Goal: Check status: Check status

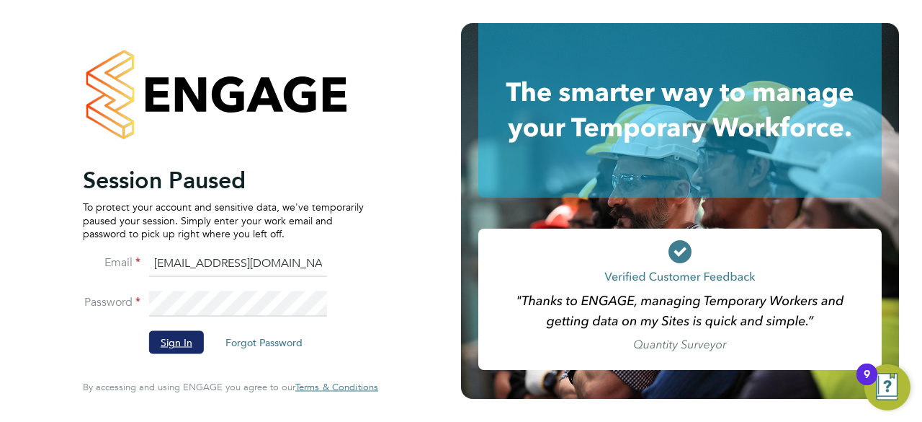
click at [190, 347] on button "Sign In" at bounding box center [176, 342] width 55 height 23
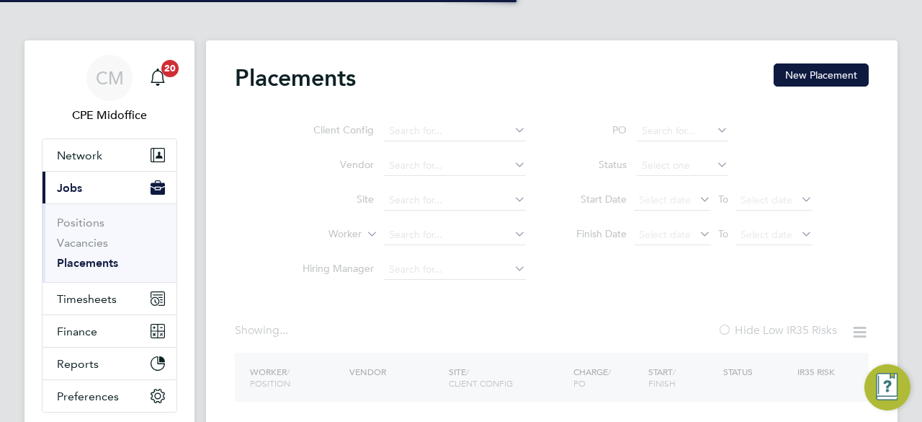
type input "[PERSON_NAME]"
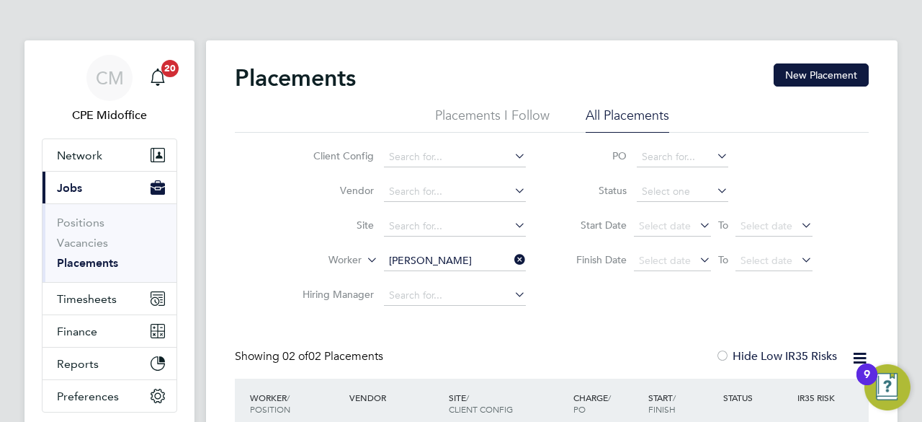
click at [512, 263] on icon at bounding box center [512, 259] width 0 height 20
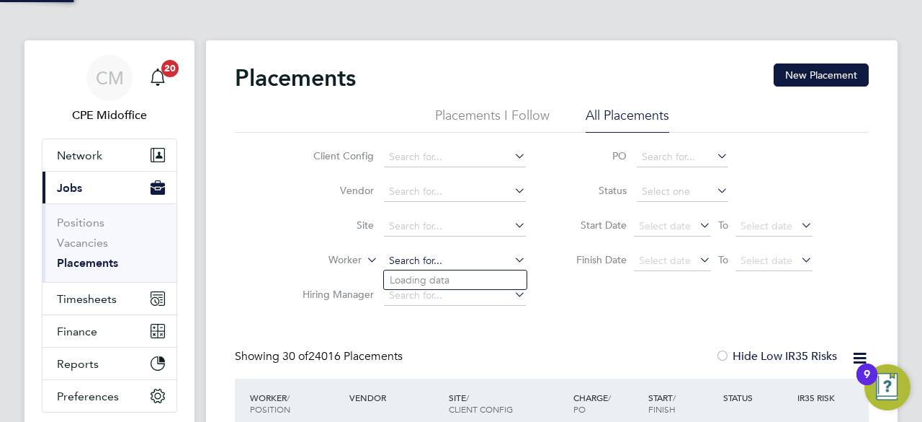
click at [430, 256] on input at bounding box center [455, 261] width 142 height 20
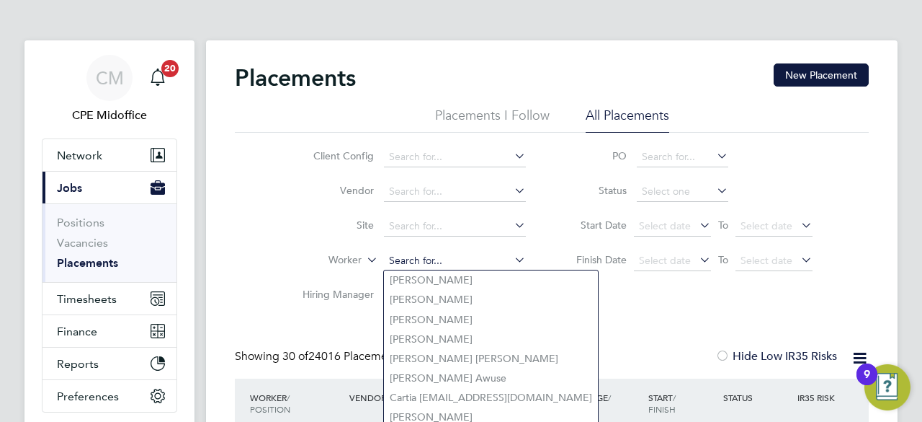
paste input "Keywan"
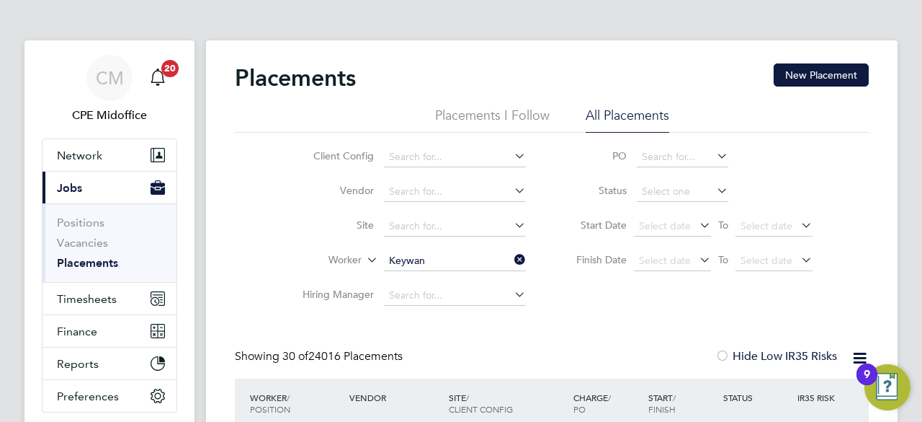
click at [438, 275] on li "Keywan Abdi" at bounding box center [455, 279] width 143 height 19
type input "Keywan Abdi"
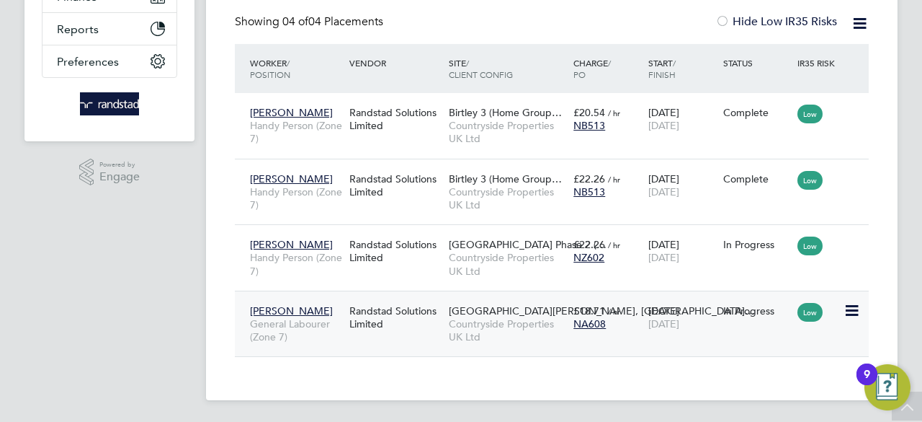
click at [375, 316] on div "Randstad Solutions Limited" at bounding box center [395, 317] width 99 height 40
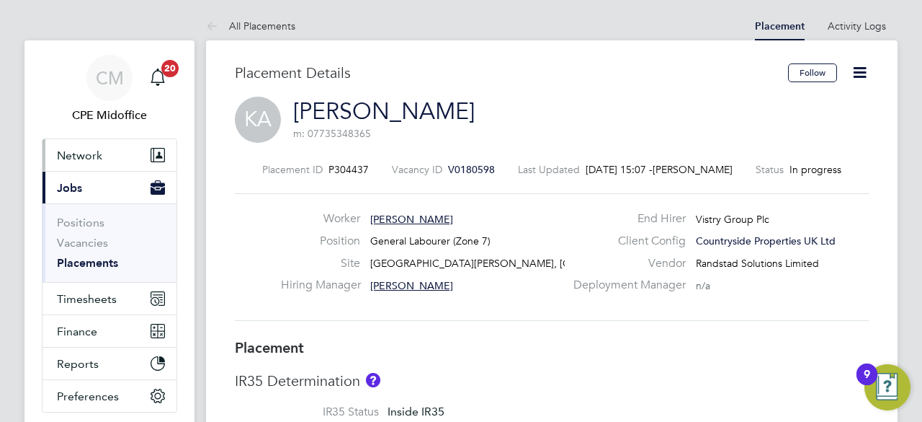
click at [110, 152] on button "Network" at bounding box center [110, 155] width 134 height 32
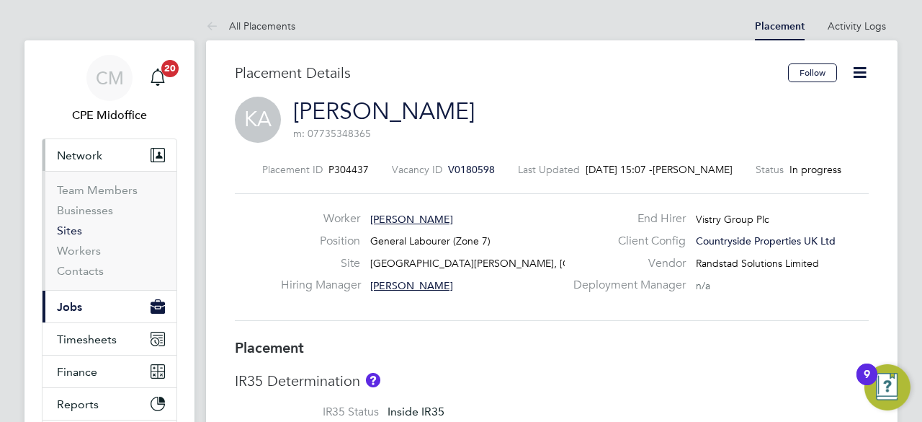
click at [73, 231] on link "Sites" at bounding box center [69, 230] width 25 height 14
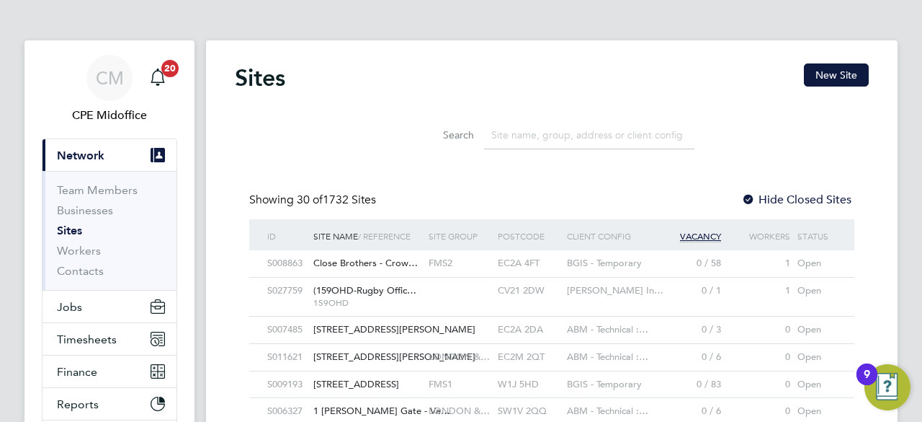
click at [540, 135] on input at bounding box center [589, 135] width 210 height 28
paste input "MORPETH EXTRA CARE"
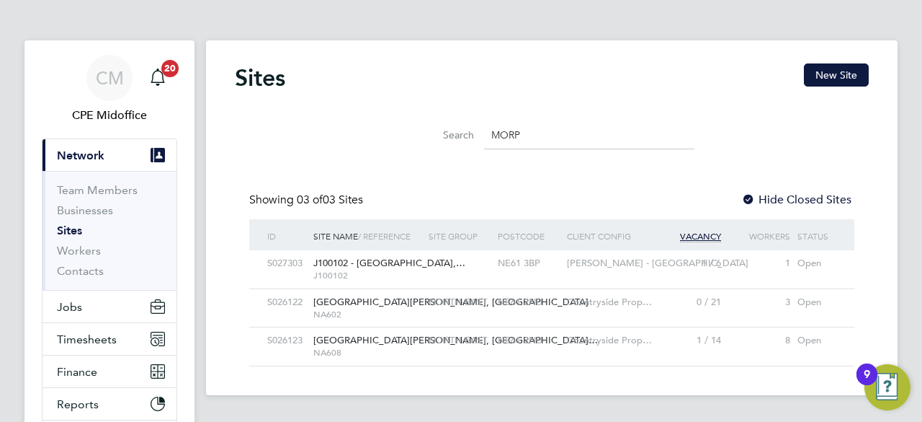
type input "MORP"
click at [533, 138] on input "MORP" at bounding box center [589, 135] width 210 height 28
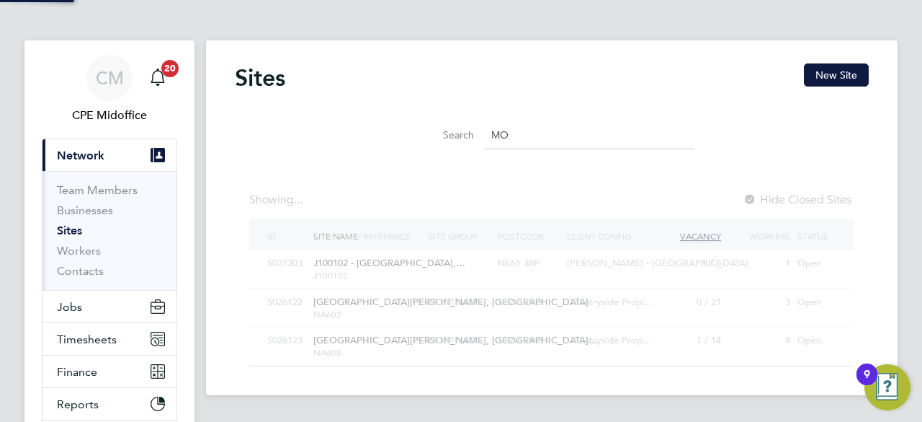
type input "M"
paste input "MORPETH EXTRA CARE, CAREHOME"
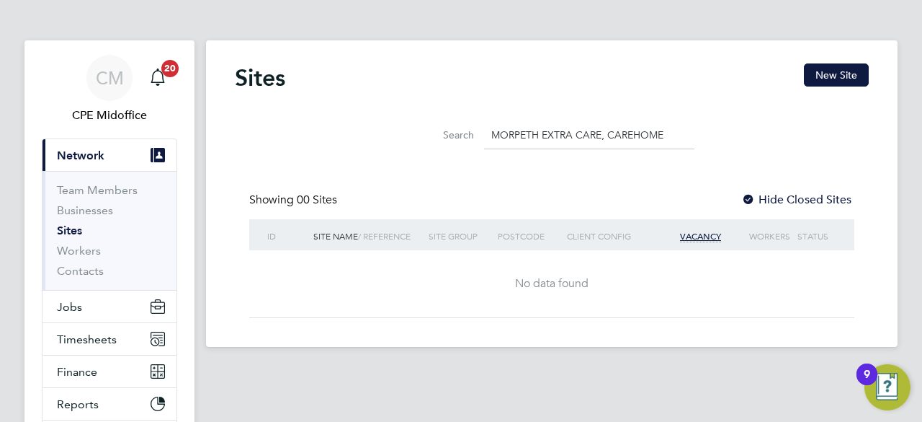
click at [607, 134] on input "MORPETH EXTRA CARE, CAREHOME" at bounding box center [589, 135] width 210 height 28
click at [607, 134] on input "CAREHOME" at bounding box center [589, 135] width 210 height 28
type input "C"
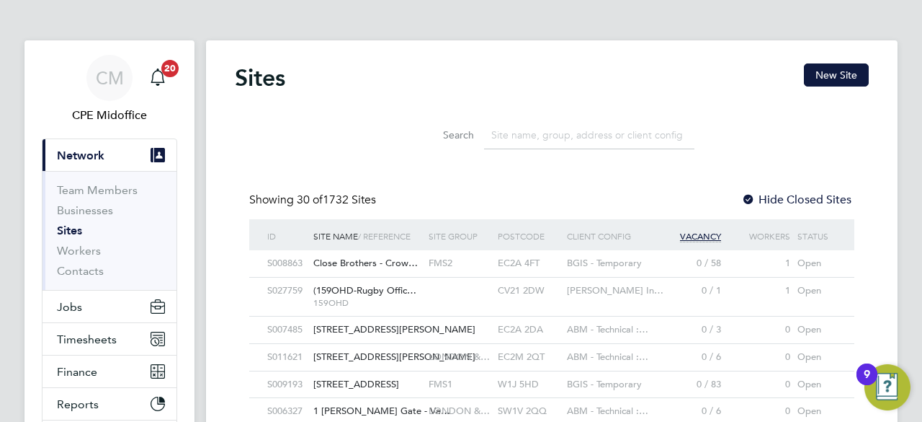
paste input "MORPETH EXTRA CARE - ENGAGE"
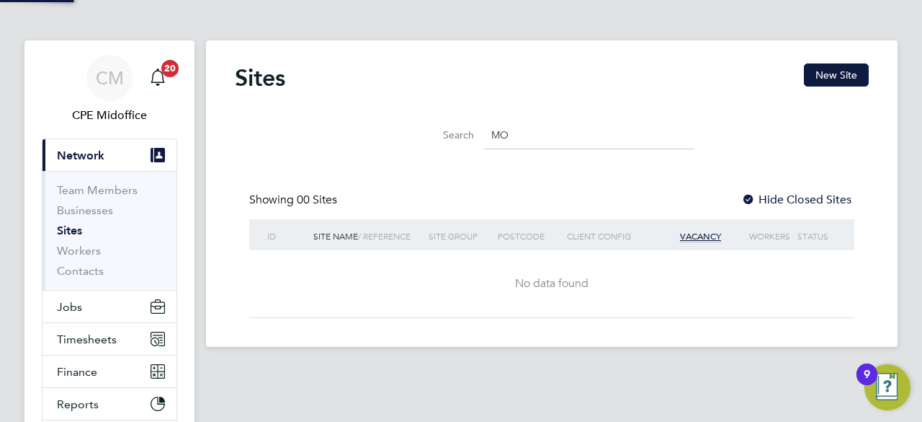
type input "M"
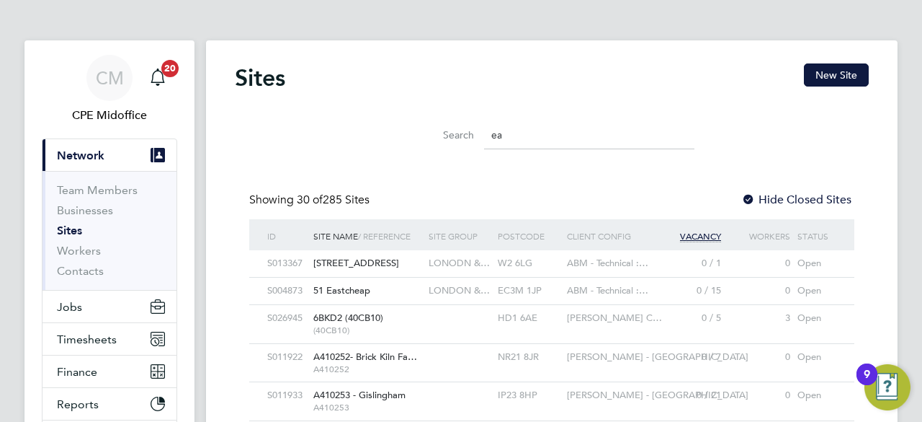
type input "e"
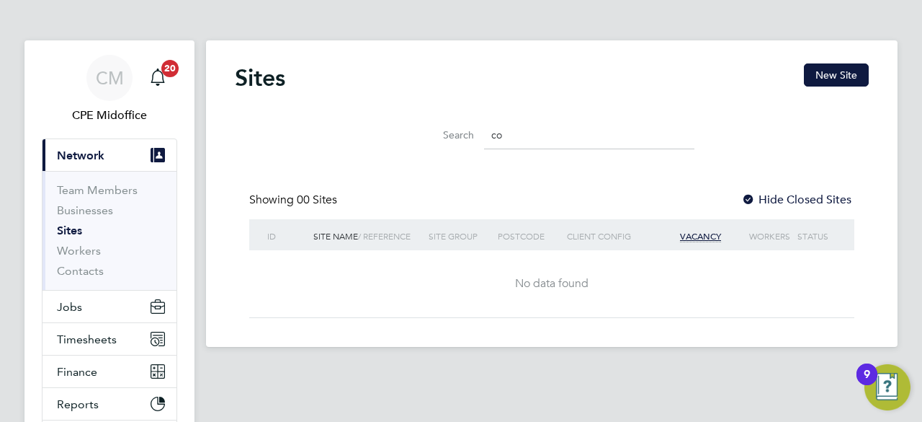
type input "c"
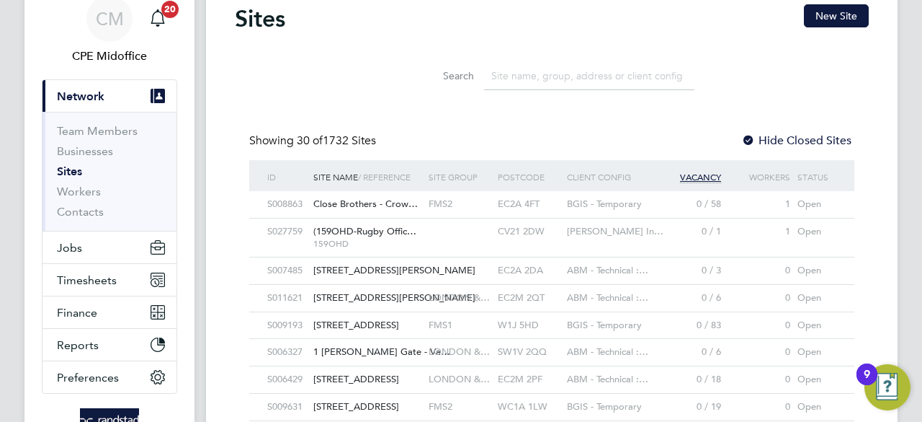
paste input "Countryside Properties (UK) Ltd - Vistry North East- MORPETH EXTRA CARE - ENGAGE"
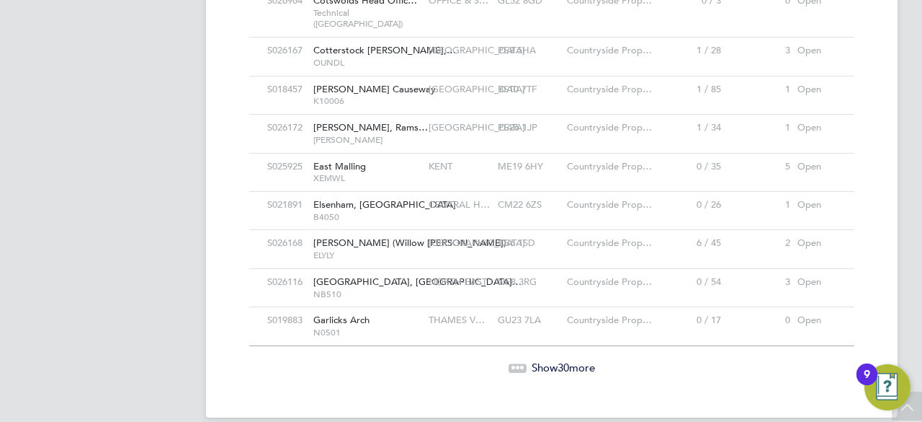
click at [556, 360] on span "Show 30 more" at bounding box center [563, 367] width 63 height 14
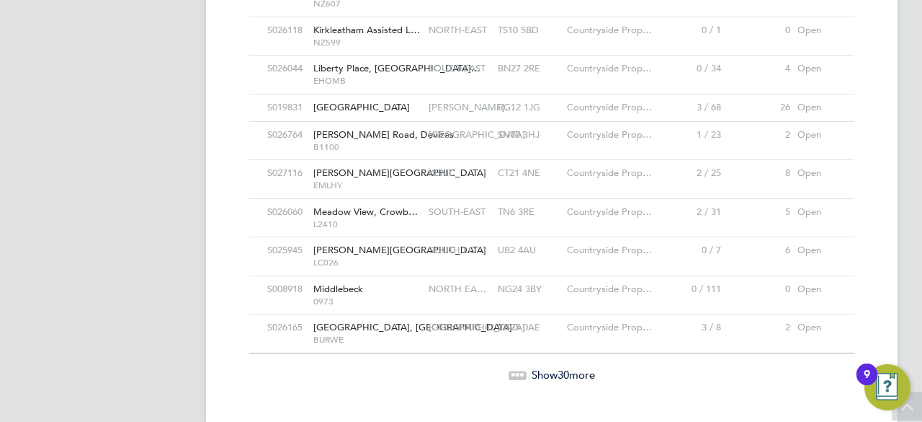
click at [553, 368] on span "Show 30 more" at bounding box center [563, 375] width 63 height 14
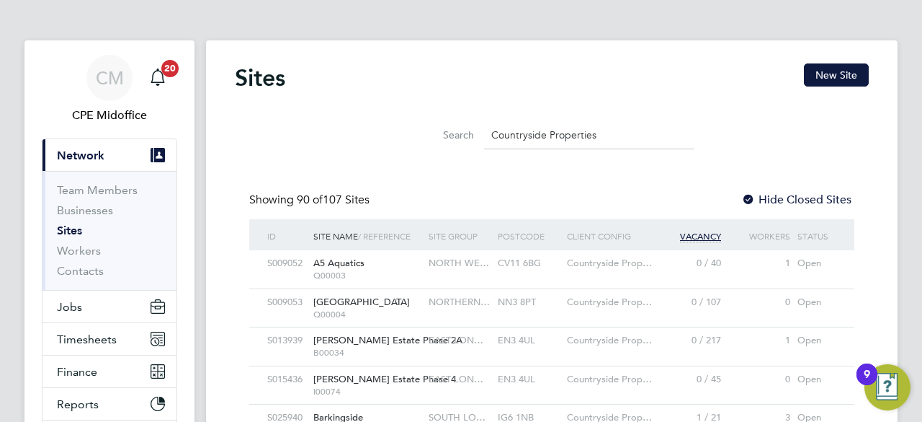
click at [533, 133] on input "Countryside Properties" at bounding box center [589, 135] width 210 height 28
click at [598, 133] on input "Countryside Properties" at bounding box center [589, 135] width 210 height 28
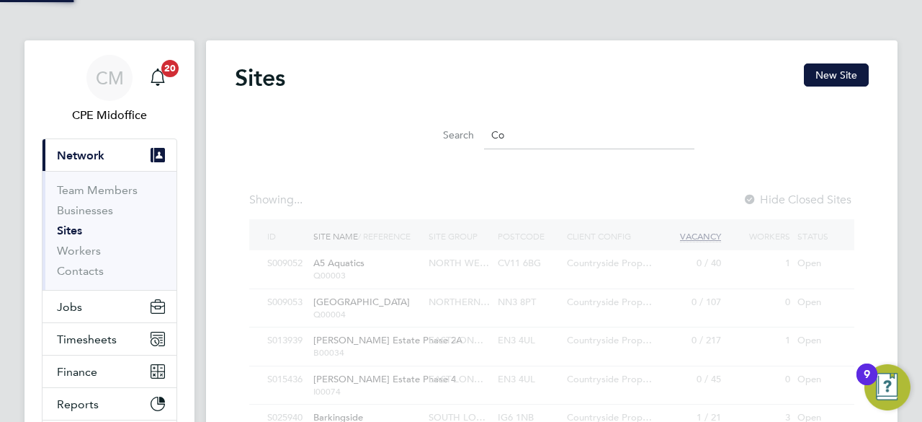
type input "C"
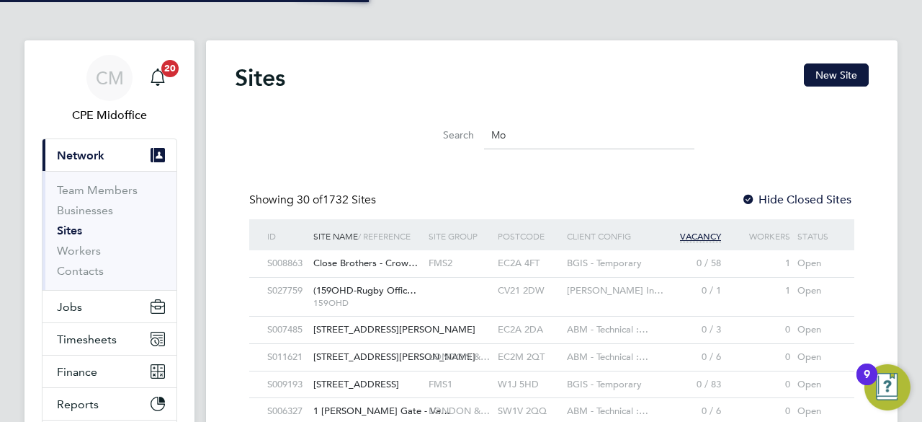
scroll to position [27, 115]
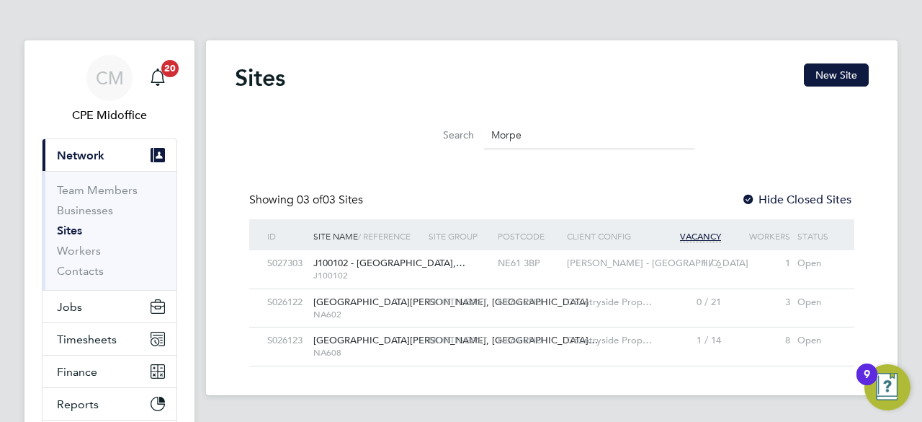
type input "Morpe"
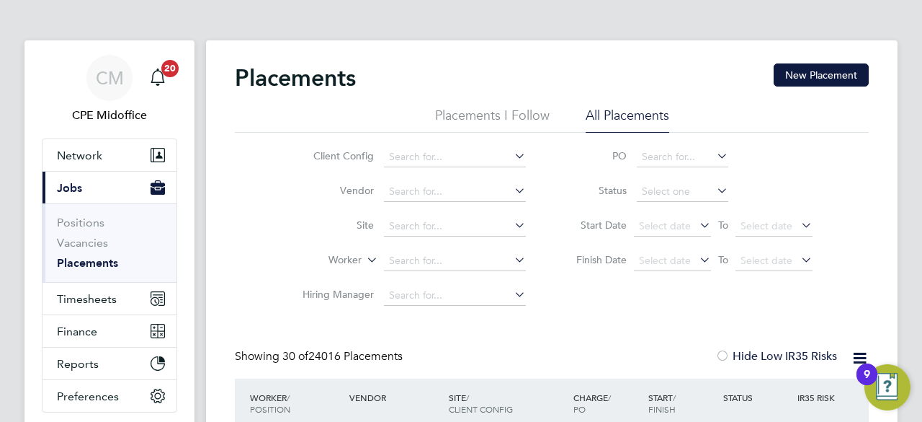
click at [460, 247] on li "Worker" at bounding box center [408, 261] width 271 height 35
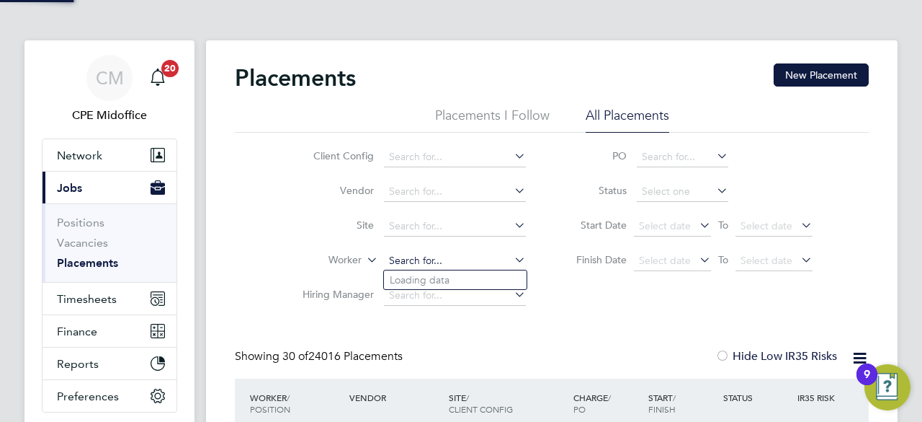
click at [426, 266] on input at bounding box center [455, 261] width 142 height 20
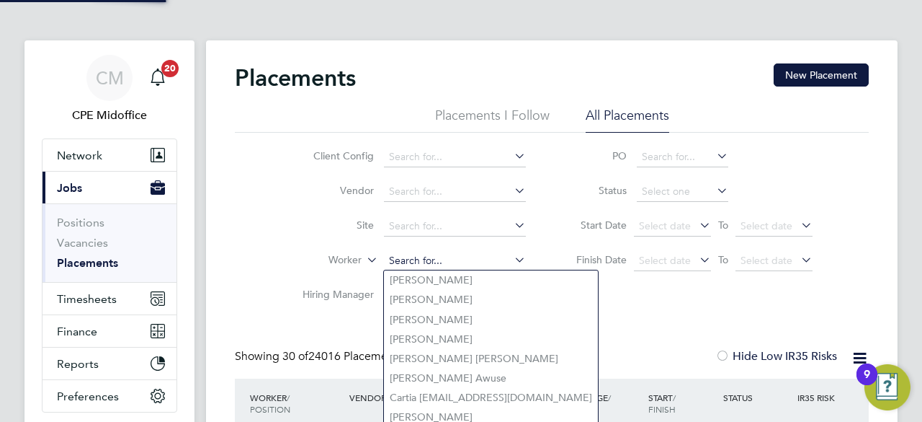
paste input "Wilson"
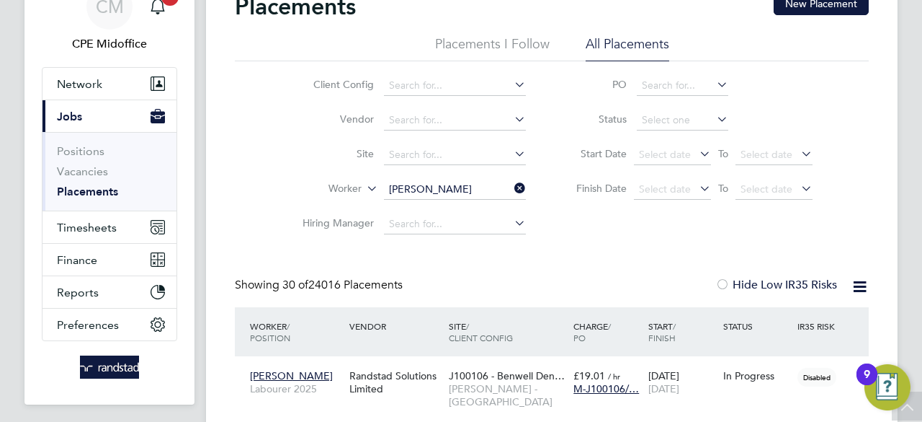
click at [460, 269] on li "Lee Wilson Wilson" at bounding box center [514, 267] width 261 height 19
type input "[PERSON_NAME]"
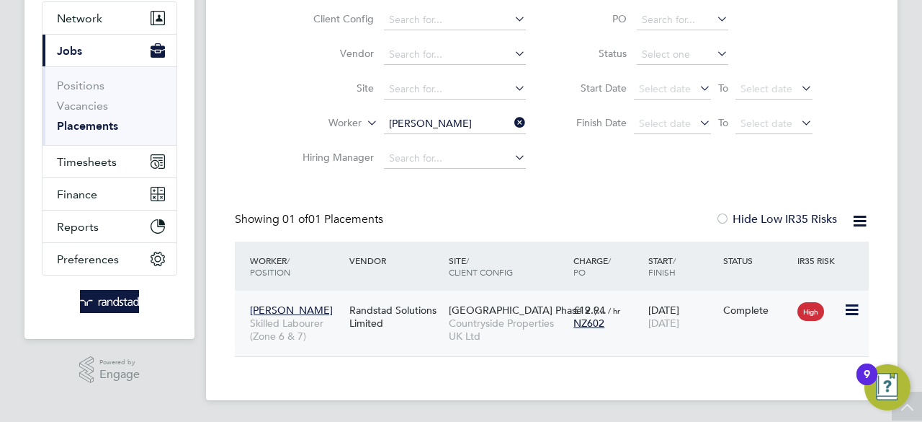
click at [399, 313] on div "Randstad Solutions Limited" at bounding box center [395, 316] width 99 height 40
click at [512, 126] on icon at bounding box center [512, 122] width 0 height 20
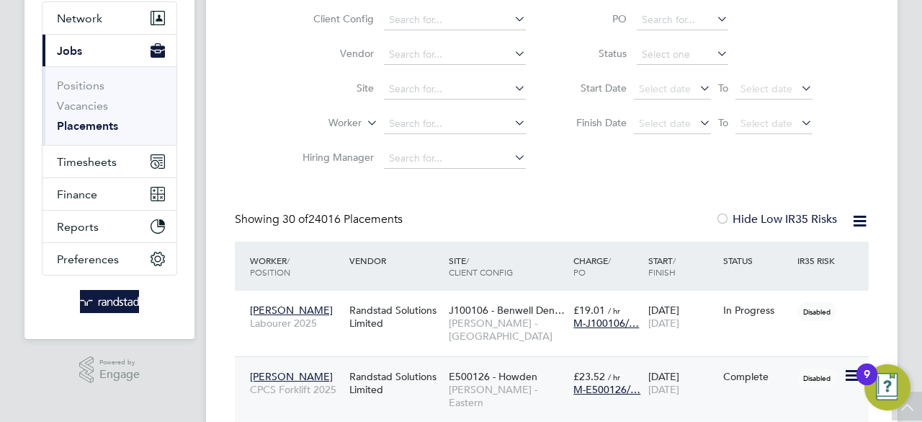
scroll to position [41, 100]
click at [415, 120] on input at bounding box center [455, 124] width 142 height 20
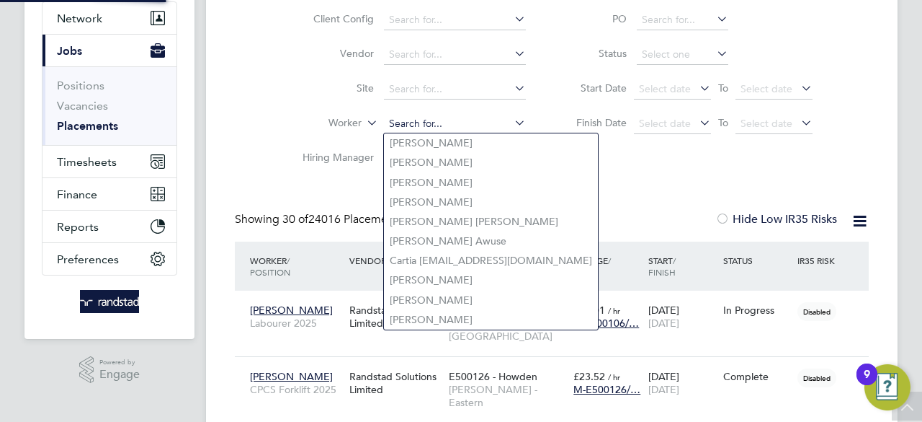
paste input "Griffith"
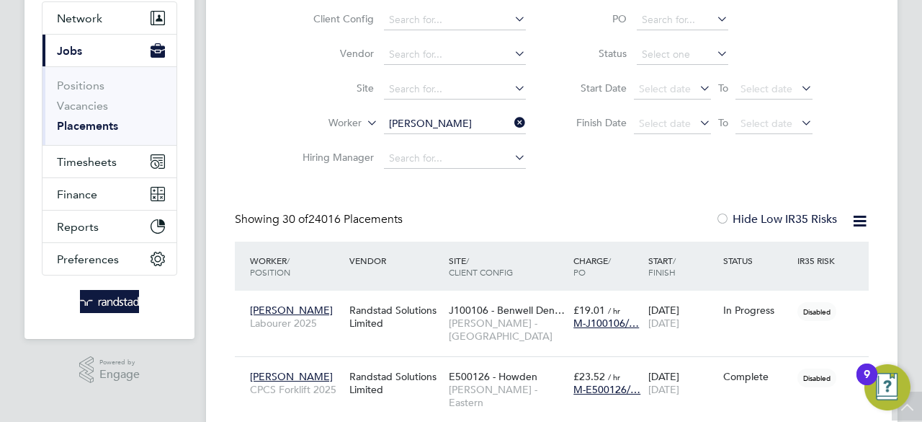
click at [418, 298] on li "Martin Griffith" at bounding box center [519, 299] width 271 height 19
type input "[PERSON_NAME]"
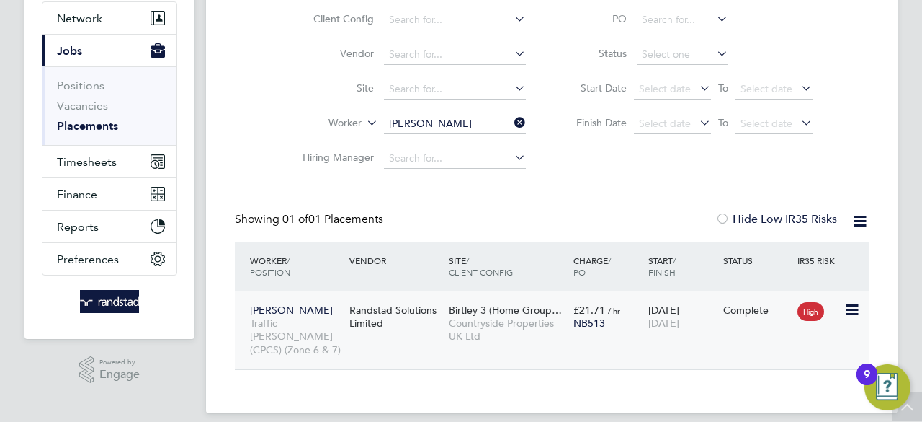
click at [372, 311] on div "Randstad Solutions Limited" at bounding box center [395, 316] width 99 height 40
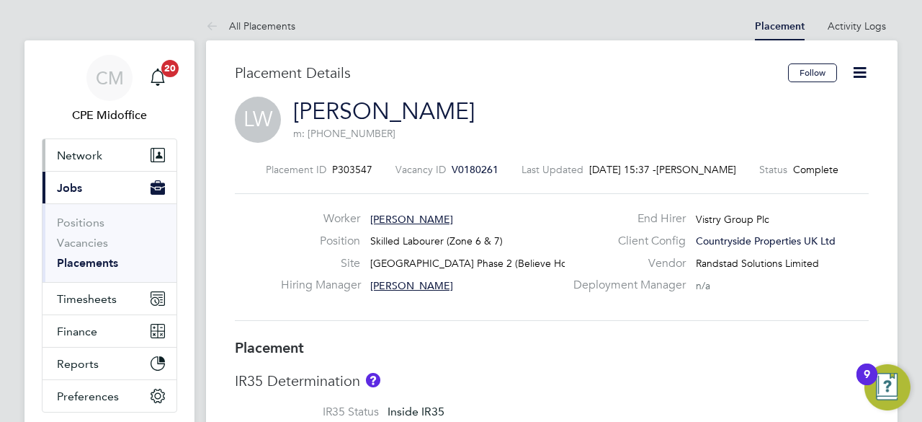
click at [79, 161] on button "Network" at bounding box center [110, 155] width 134 height 32
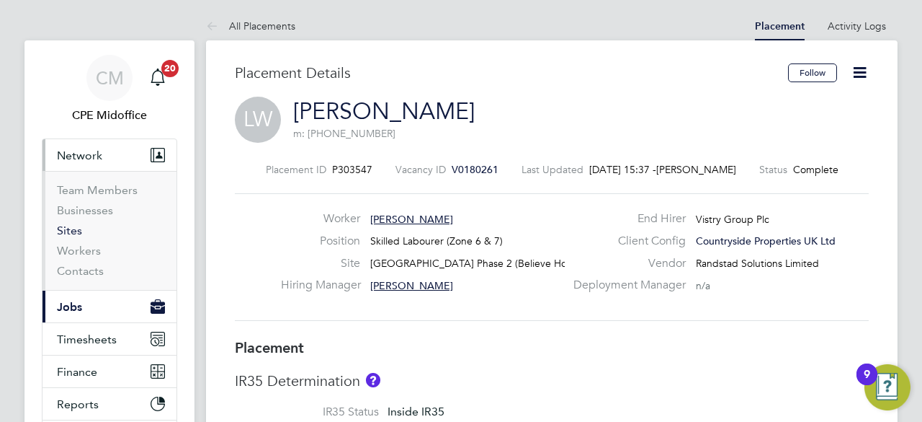
click at [70, 232] on link "Sites" at bounding box center [69, 230] width 25 height 14
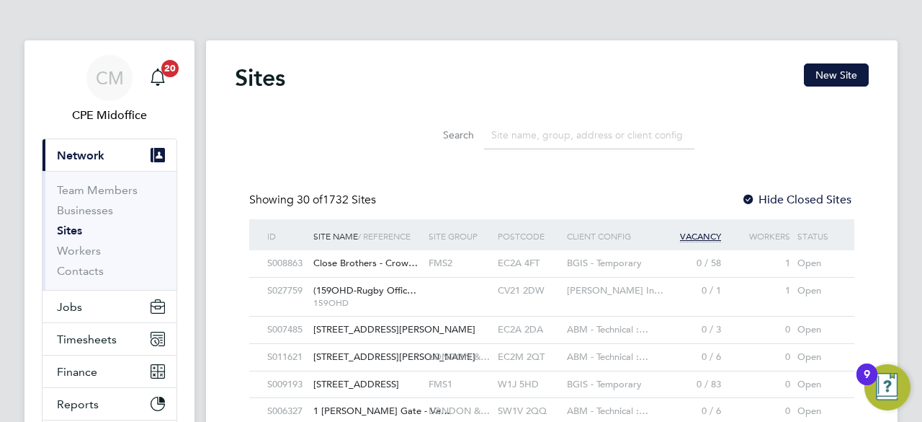
click at [521, 129] on input at bounding box center [589, 135] width 210 height 28
paste input "Bishops Park Phase 2"
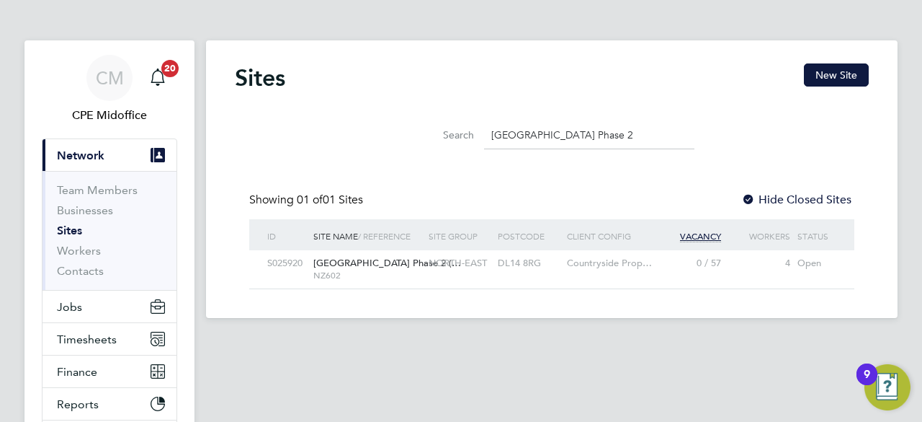
type input "Bishops Park Phase 2"
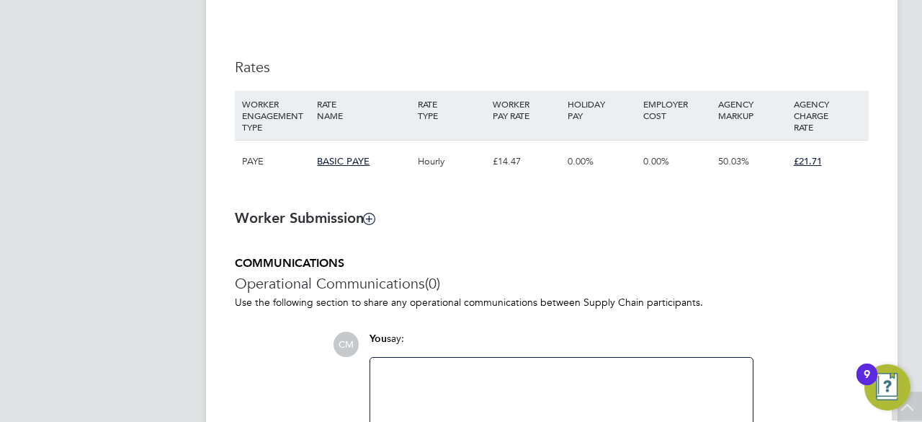
scroll to position [976, 0]
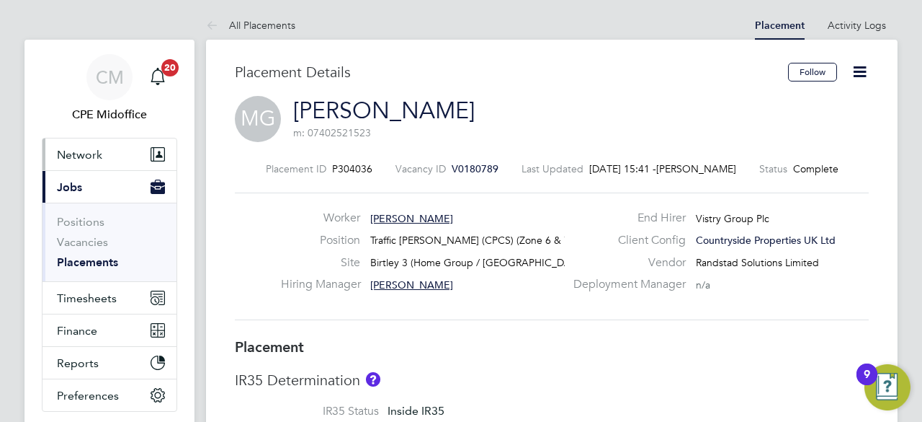
click at [105, 155] on button "Network" at bounding box center [110, 154] width 134 height 32
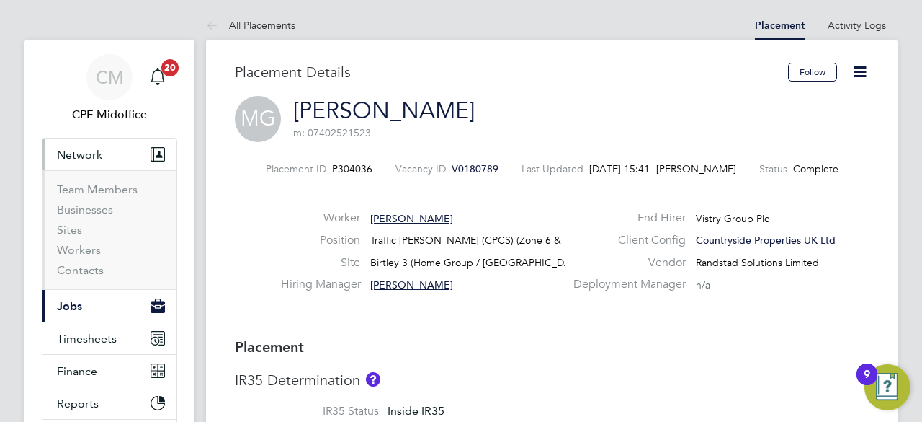
click at [88, 228] on li "Sites" at bounding box center [111, 233] width 108 height 20
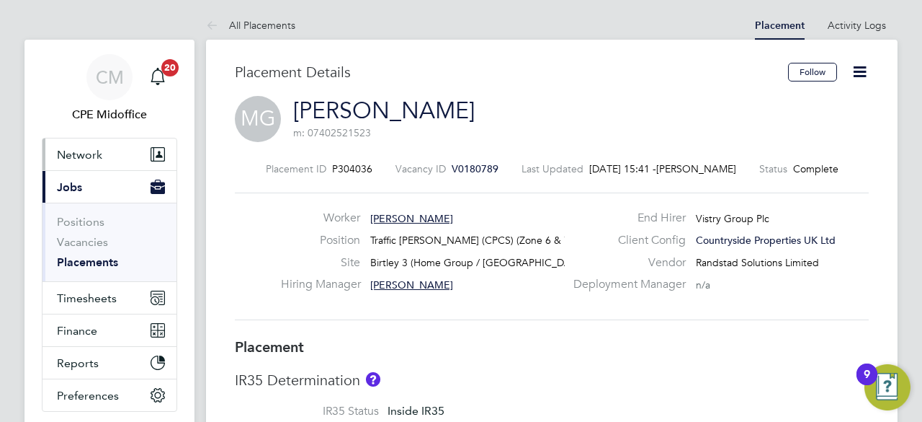
click at [101, 153] on button "Network" at bounding box center [110, 154] width 134 height 32
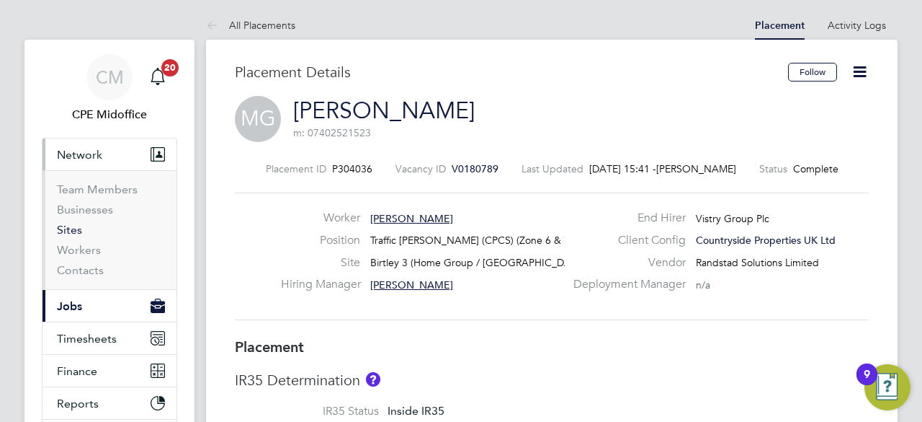
click at [78, 227] on link "Sites" at bounding box center [69, 230] width 25 height 14
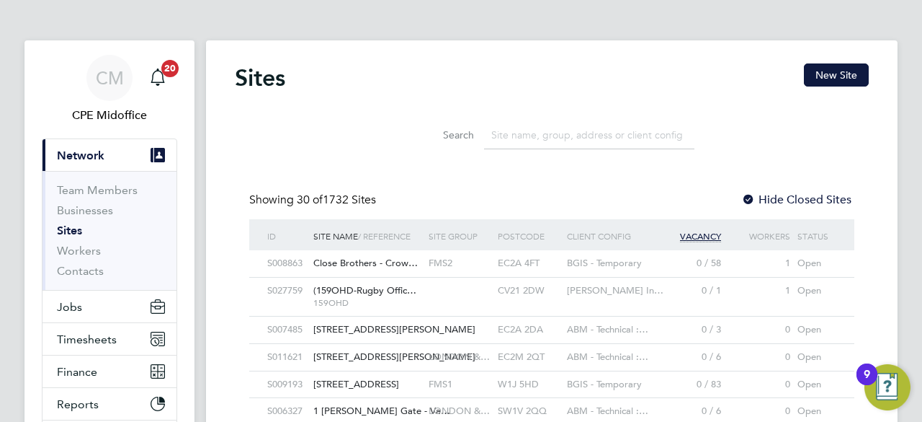
click at [536, 129] on input at bounding box center [589, 135] width 210 height 28
paste input "Birltey C"
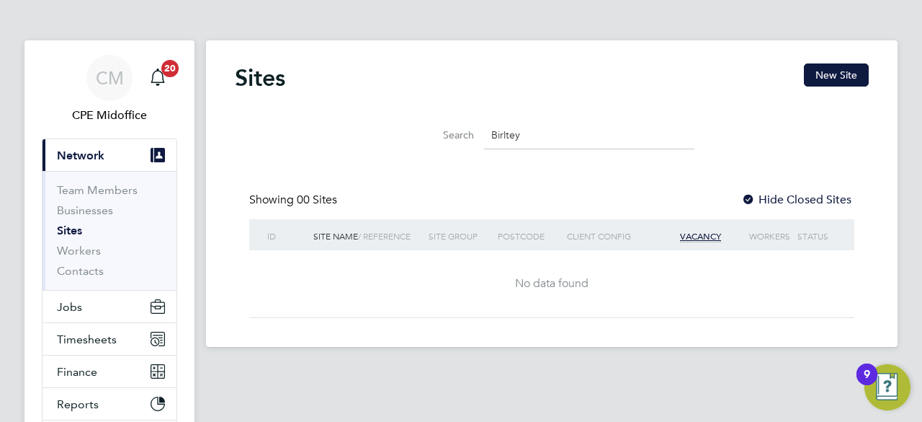
type input "Birltey"
click at [541, 144] on input "Birltey" at bounding box center [589, 135] width 210 height 28
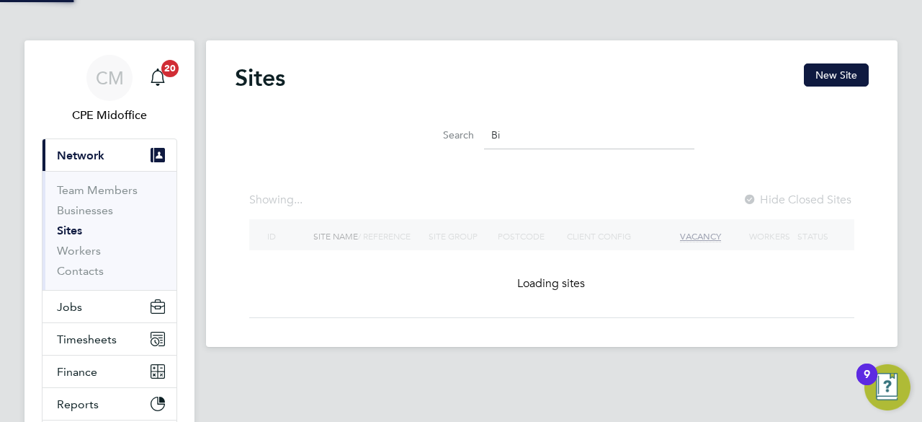
type input "B"
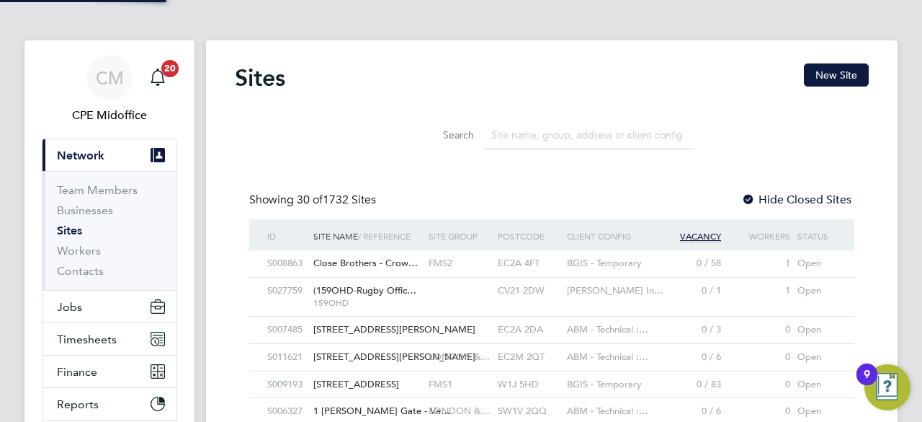
type input "s"
click at [529, 133] on input "durham" at bounding box center [589, 135] width 210 height 28
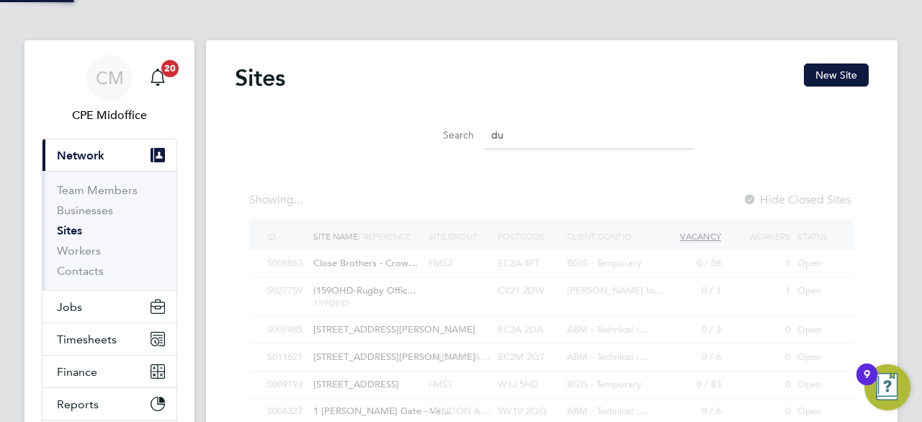
type input "d"
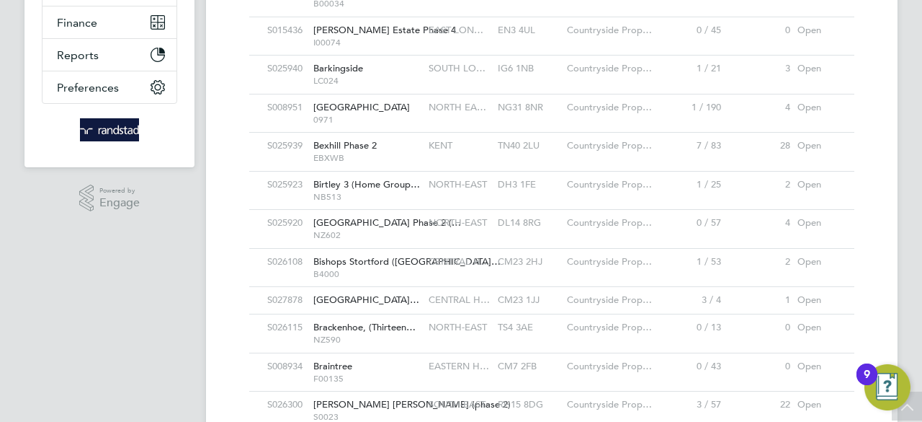
type input "countryside"
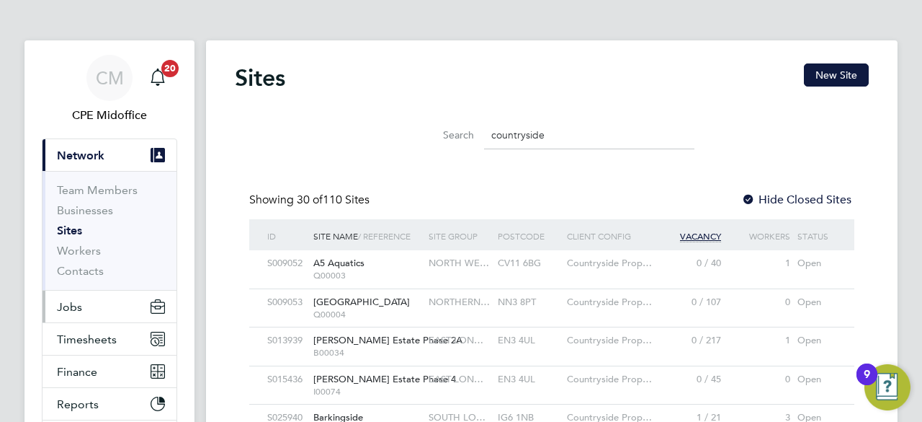
click at [97, 301] on button "Jobs" at bounding box center [110, 306] width 134 height 32
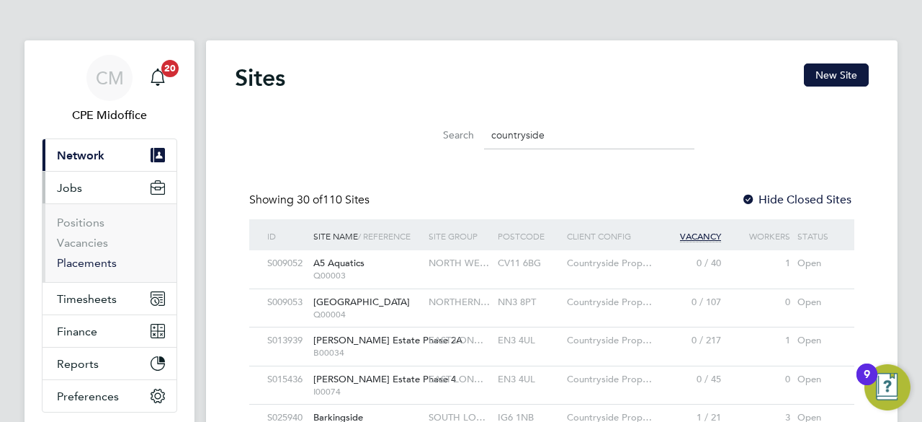
click at [97, 257] on link "Placements" at bounding box center [87, 263] width 60 height 14
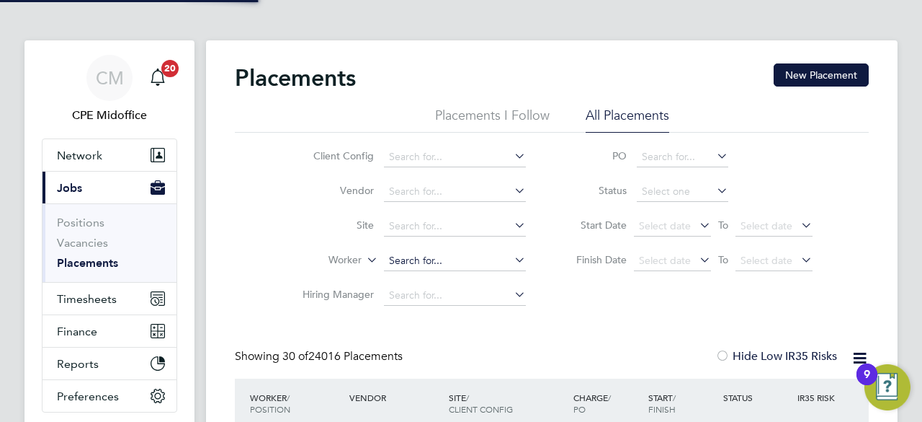
scroll to position [41, 125]
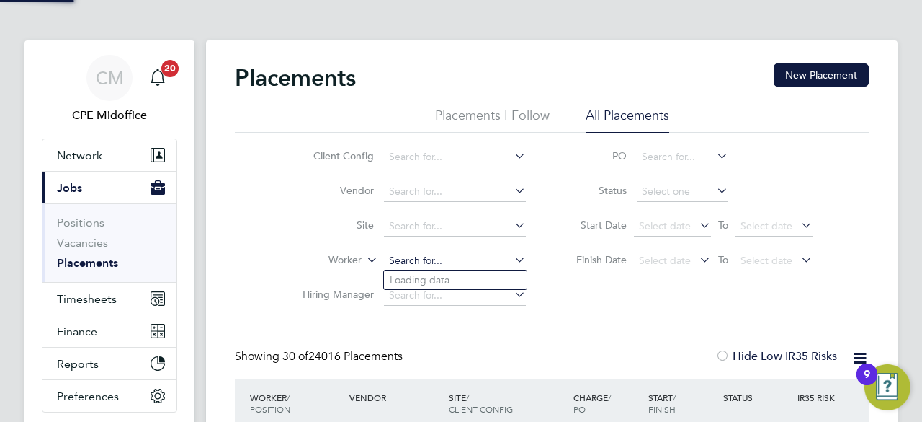
click at [415, 259] on input at bounding box center [455, 261] width 142 height 20
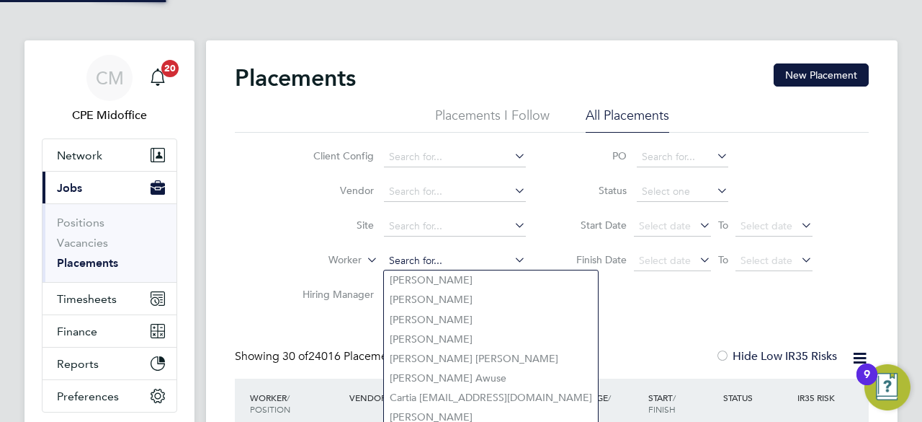
paste input "Siek"
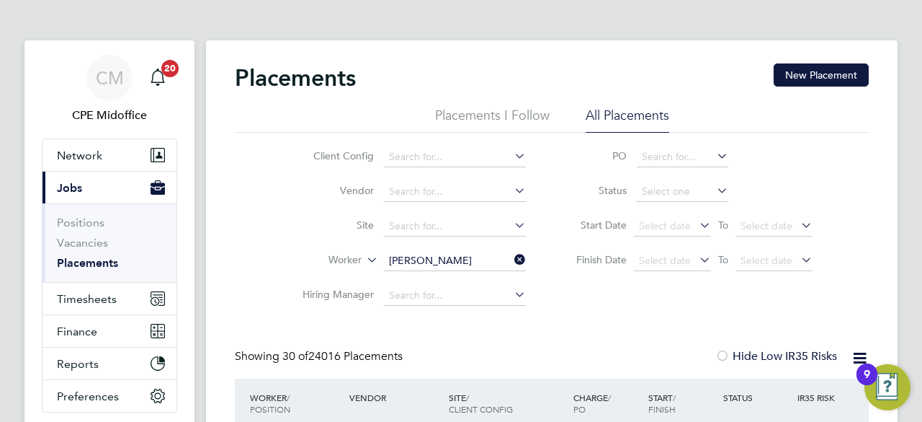
click at [424, 286] on li "Laura Siek" at bounding box center [473, 279] width 178 height 19
type input "Laura Siek"
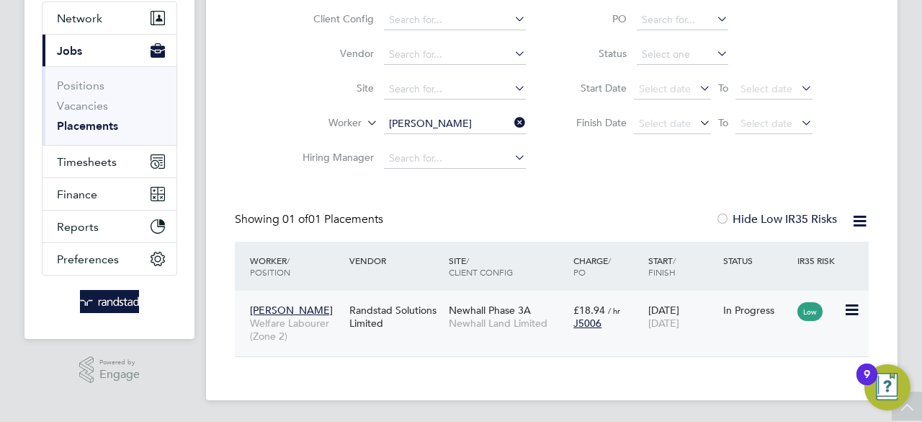
click at [380, 310] on div "Randstad Solutions Limited" at bounding box center [395, 316] width 99 height 40
click at [512, 126] on icon at bounding box center [512, 122] width 0 height 20
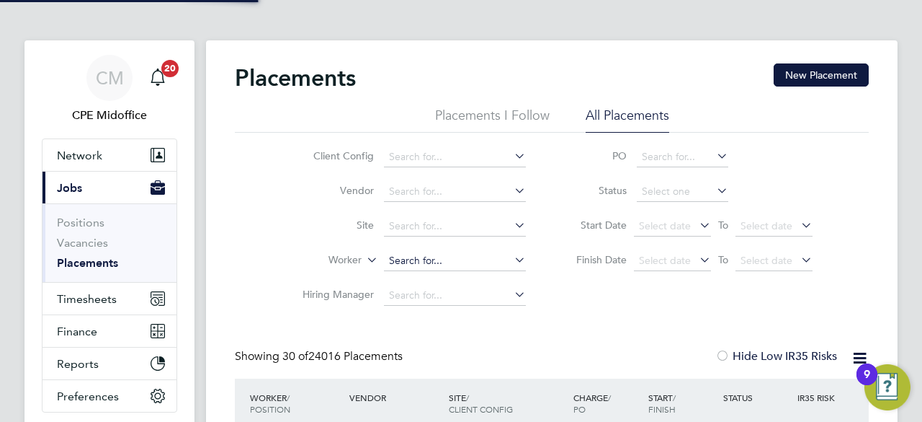
scroll to position [41, 125]
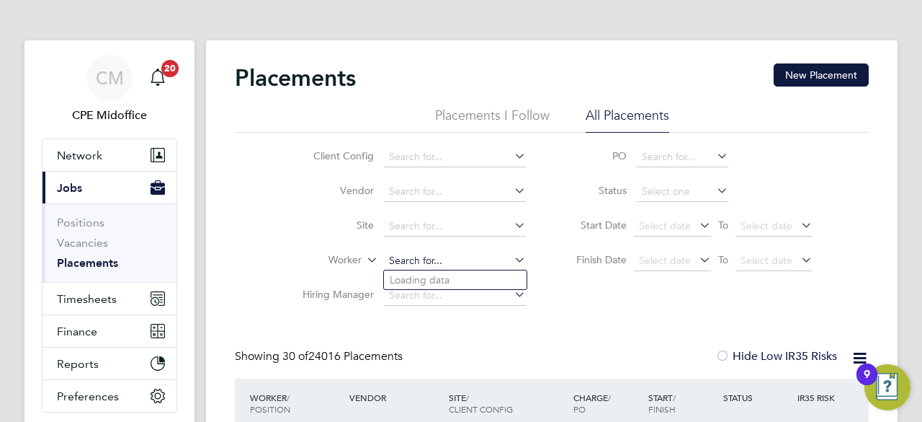
click at [418, 259] on input at bounding box center [455, 261] width 142 height 20
paste input "Todd"
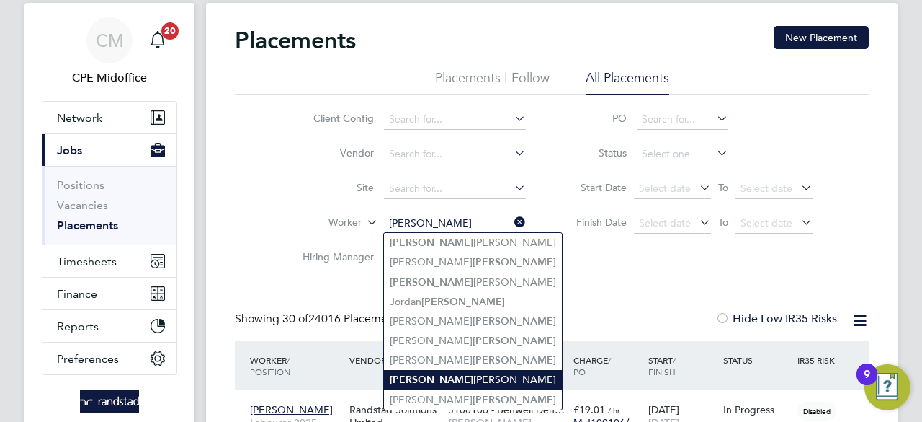
click at [442, 377] on li "Todd Roberts" at bounding box center [473, 379] width 178 height 19
type input "Todd Roberts"
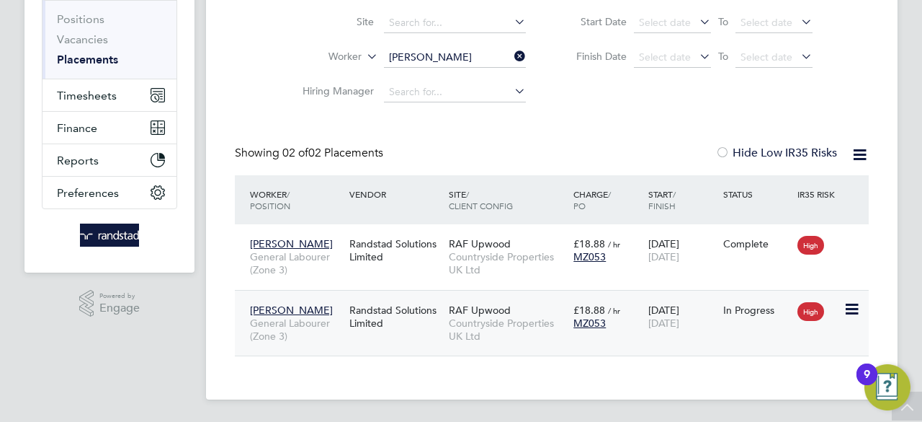
click at [368, 315] on div "Randstad Solutions Limited" at bounding box center [395, 316] width 99 height 40
click at [512, 56] on icon at bounding box center [512, 56] width 0 height 20
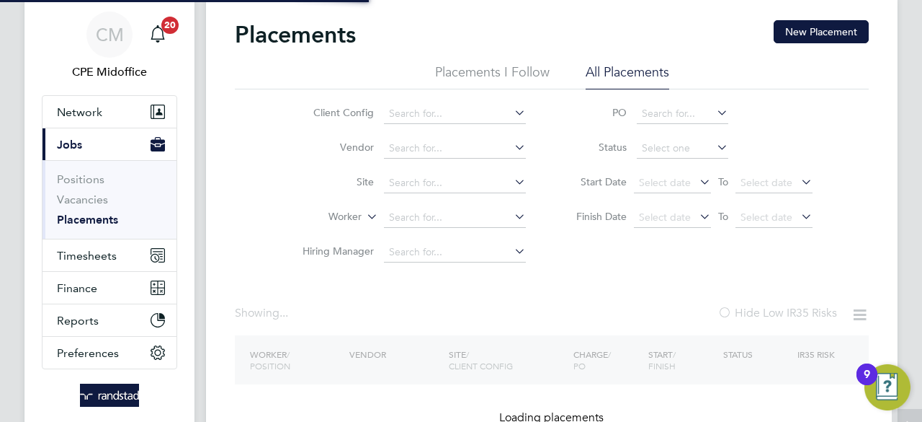
scroll to position [4, 0]
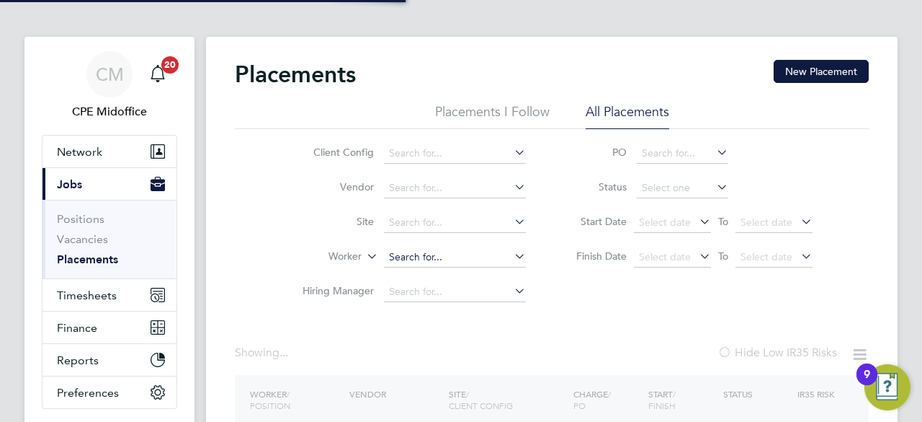
click at [438, 257] on input at bounding box center [455, 257] width 142 height 20
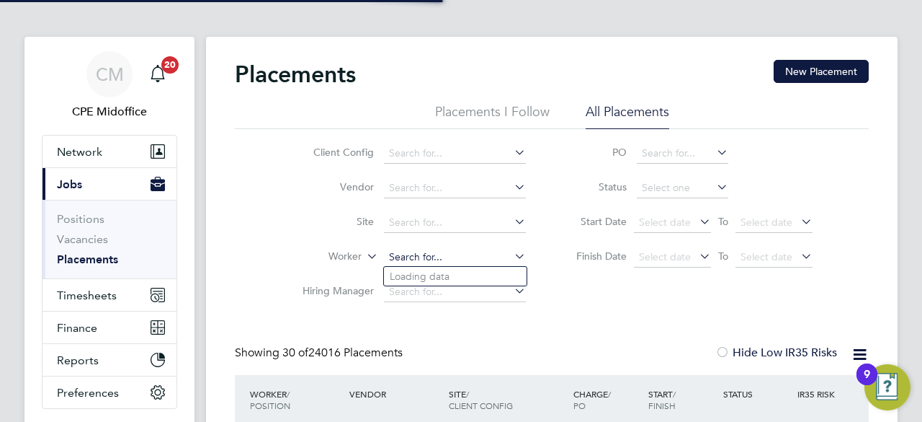
scroll to position [41, 125]
paste input "Norbert"
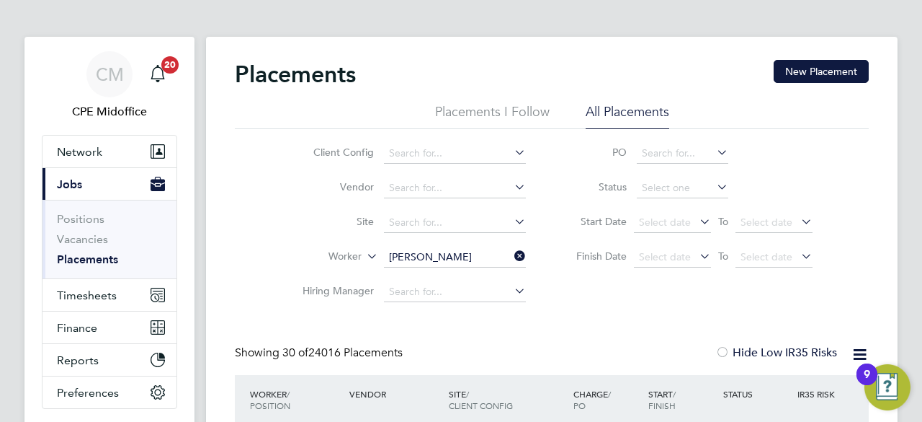
click at [473, 272] on b "Norbert" at bounding box center [515, 276] width 84 height 12
type input "Bela Norbert Varga"
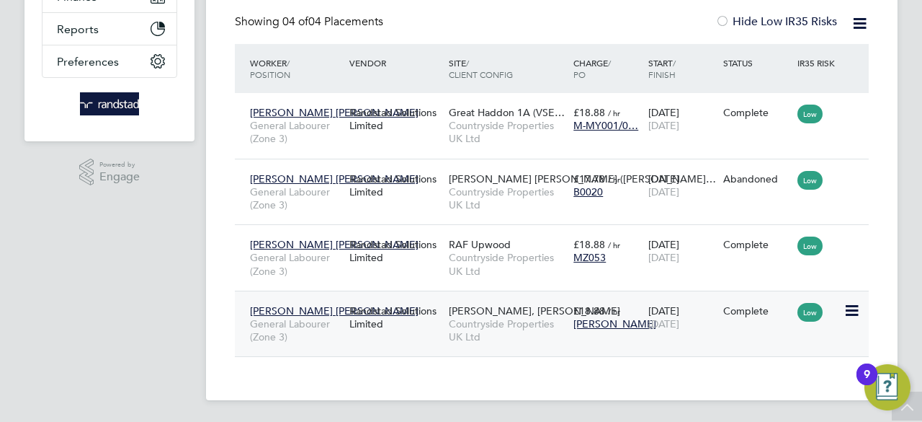
click at [386, 307] on div "Randstad Solutions Limited" at bounding box center [395, 317] width 99 height 40
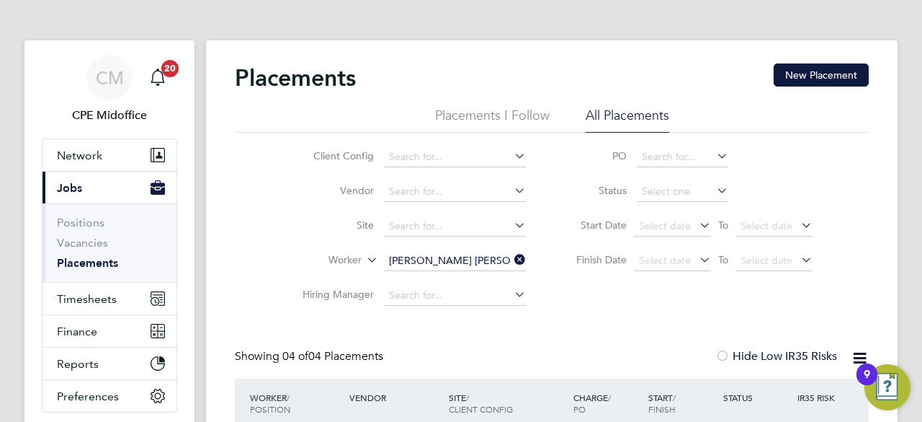
click at [512, 257] on icon at bounding box center [512, 259] width 0 height 20
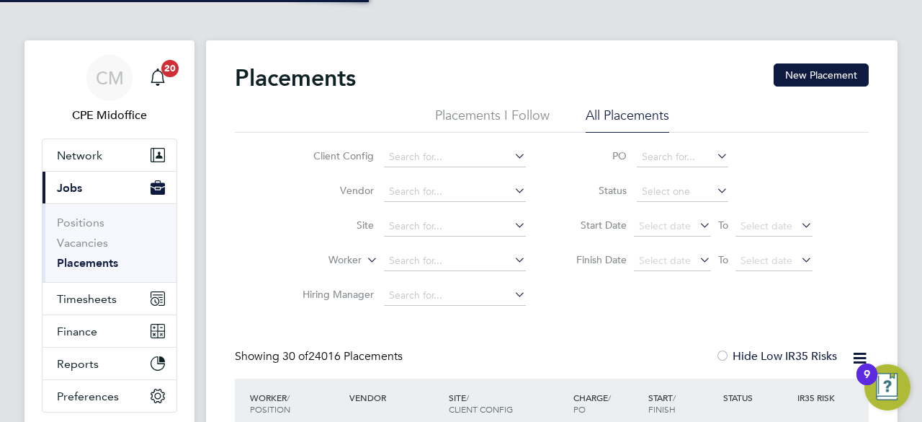
scroll to position [41, 125]
click at [428, 256] on input at bounding box center [455, 261] width 142 height 20
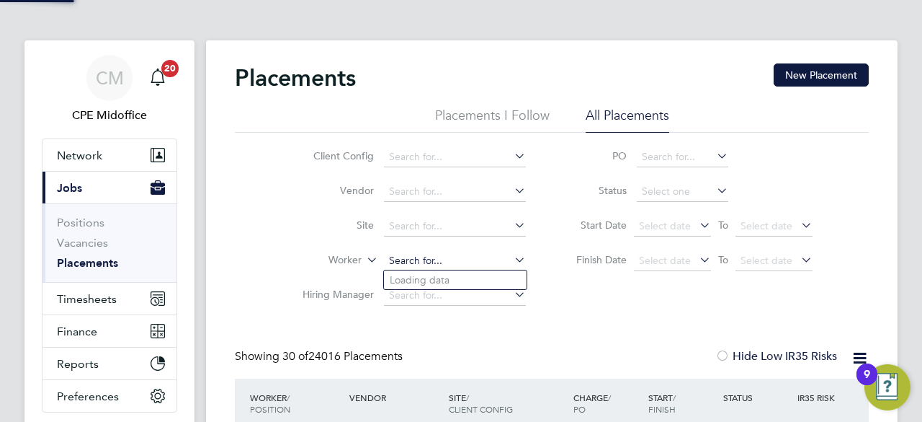
paste input "Norbutas"
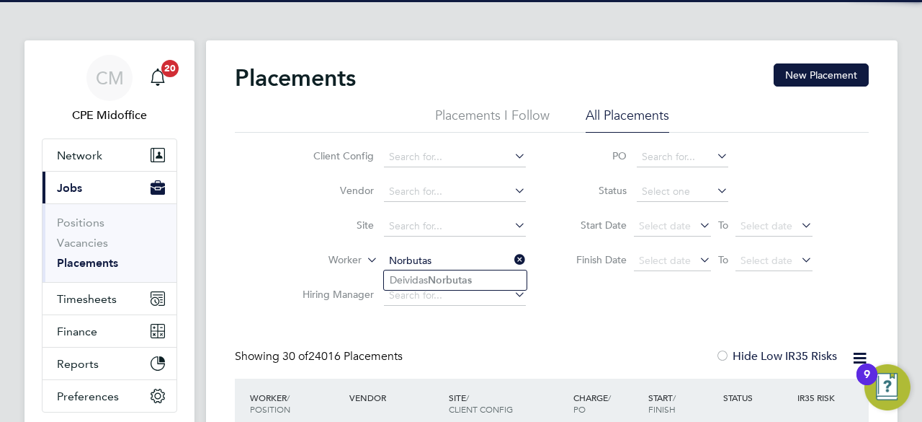
click at [458, 285] on b "Norbutas" at bounding box center [450, 280] width 44 height 12
type input "Deividas Norbutas"
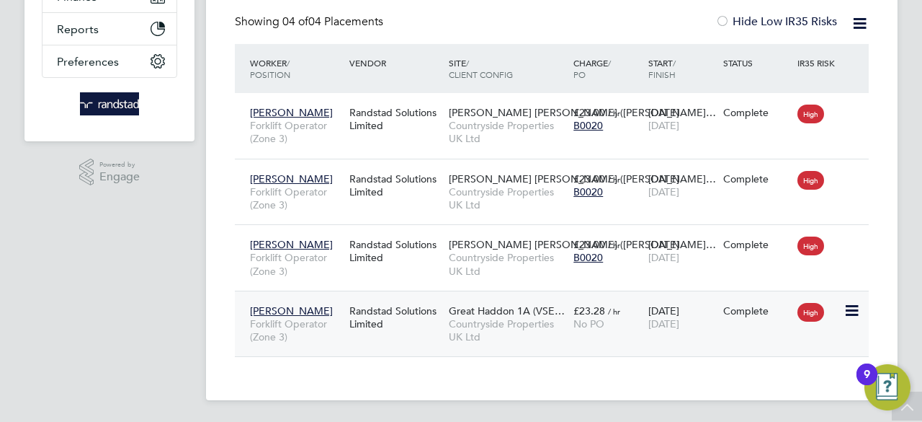
click at [390, 307] on div "Randstad Solutions Limited" at bounding box center [395, 317] width 99 height 40
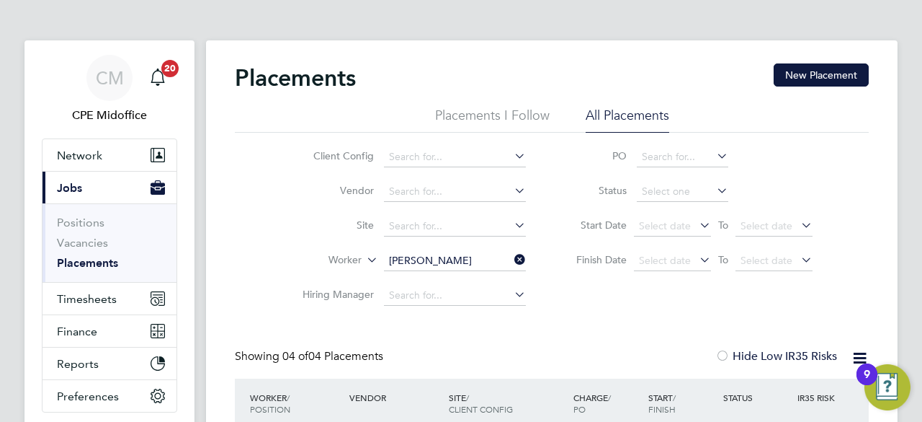
click at [512, 256] on icon at bounding box center [512, 259] width 0 height 20
click at [440, 256] on input at bounding box center [455, 261] width 142 height 20
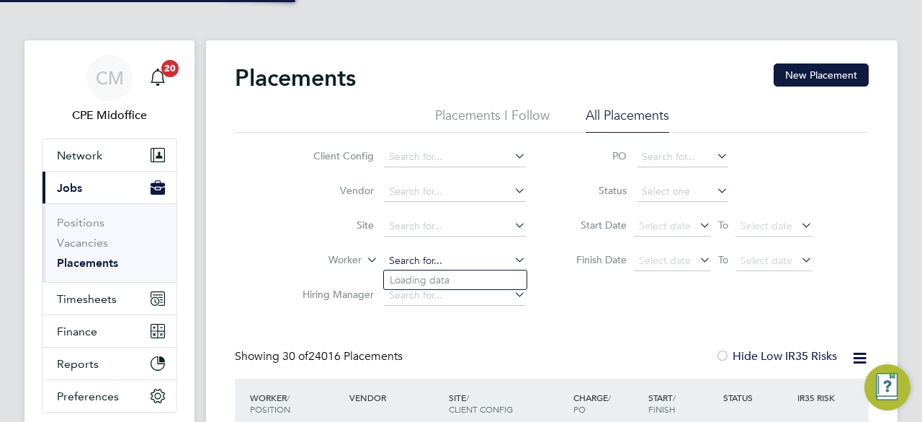
scroll to position [41, 125]
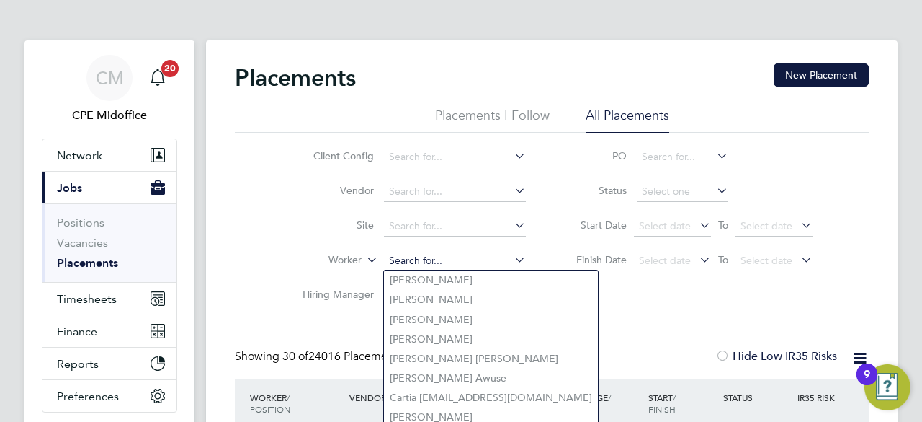
paste input "Potoceanu"
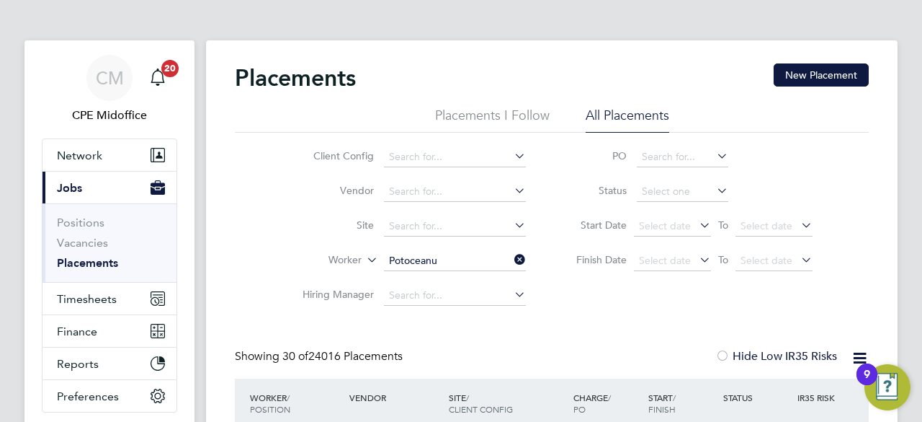
click at [473, 300] on b "Potoceanu" at bounding box center [498, 299] width 51 height 12
type input "[PERSON_NAME]"
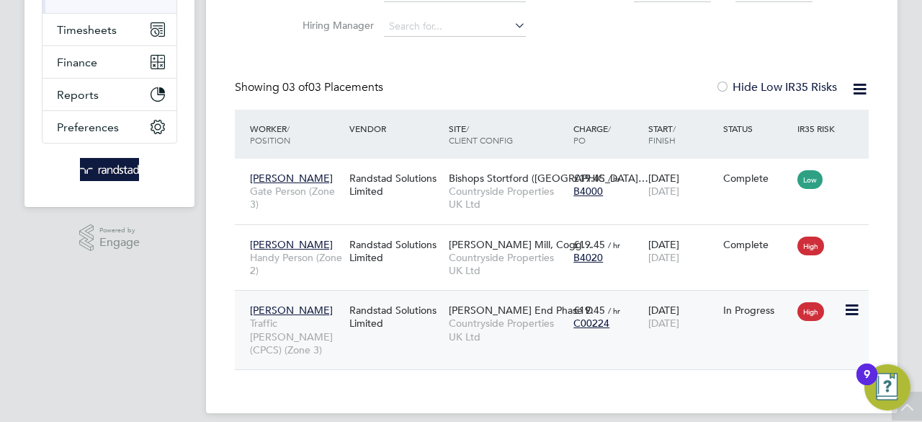
click at [372, 314] on div "Randstad Solutions Limited" at bounding box center [395, 316] width 99 height 40
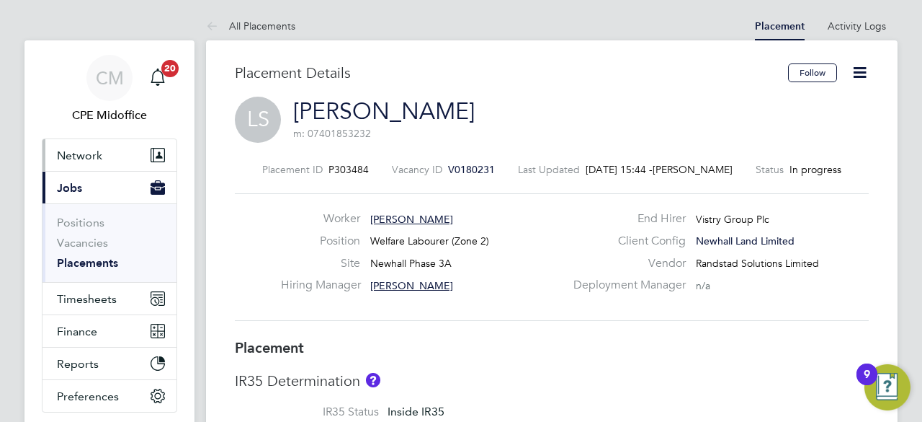
click at [101, 159] on span "Network" at bounding box center [79, 155] width 45 height 14
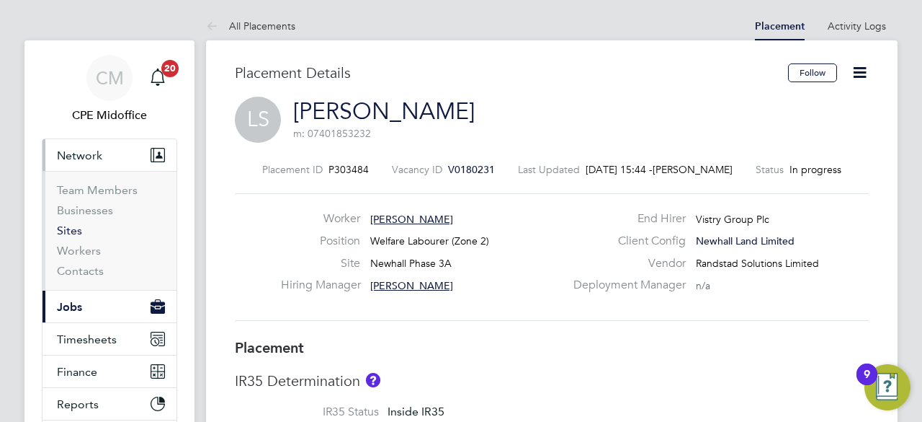
click at [76, 231] on link "Sites" at bounding box center [69, 230] width 25 height 14
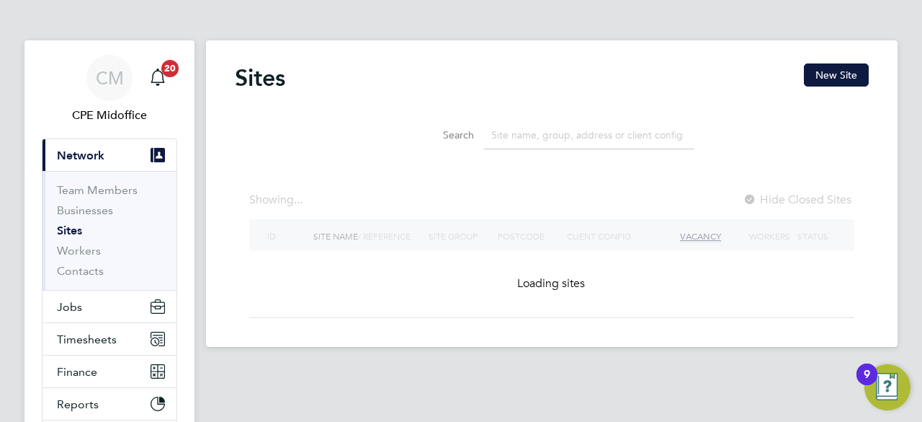
click at [553, 141] on input at bounding box center [589, 135] width 210 height 28
paste input "Countryside Properties (UK) Ltd - Newhall - Harlow CM17 0DA"
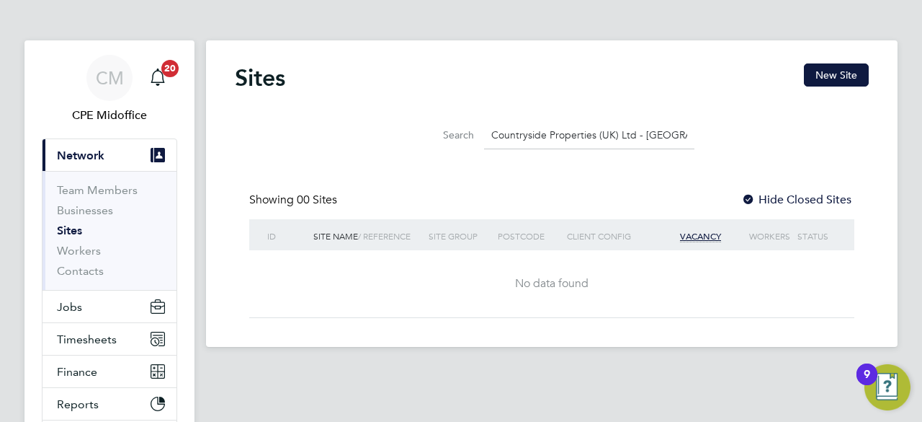
click at [636, 134] on input "Countryside Properties (UK) Ltd - Newhall -" at bounding box center [589, 135] width 210 height 28
click at [636, 134] on input "Newhall -" at bounding box center [589, 135] width 210 height 28
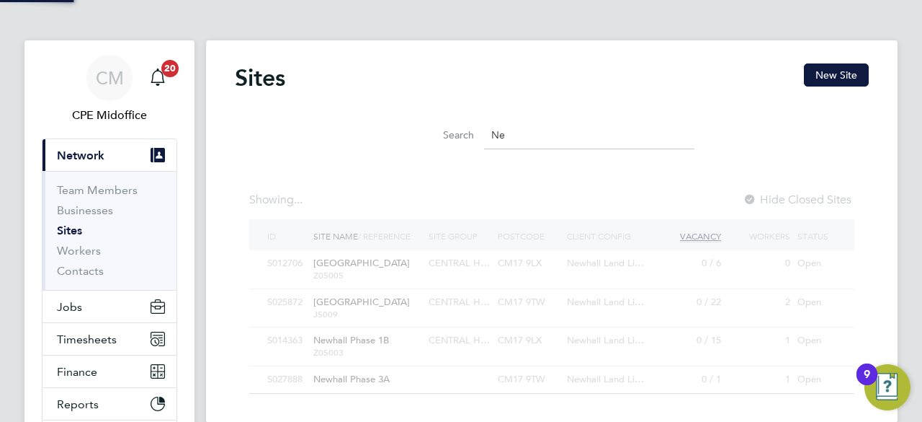
type input "N"
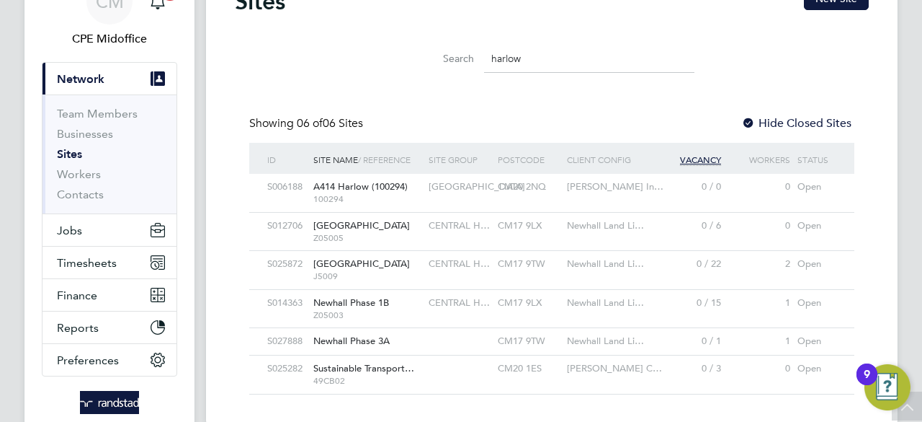
click at [556, 50] on input "harlow" at bounding box center [589, 59] width 210 height 28
click at [565, 50] on input "harlow" at bounding box center [589, 59] width 210 height 28
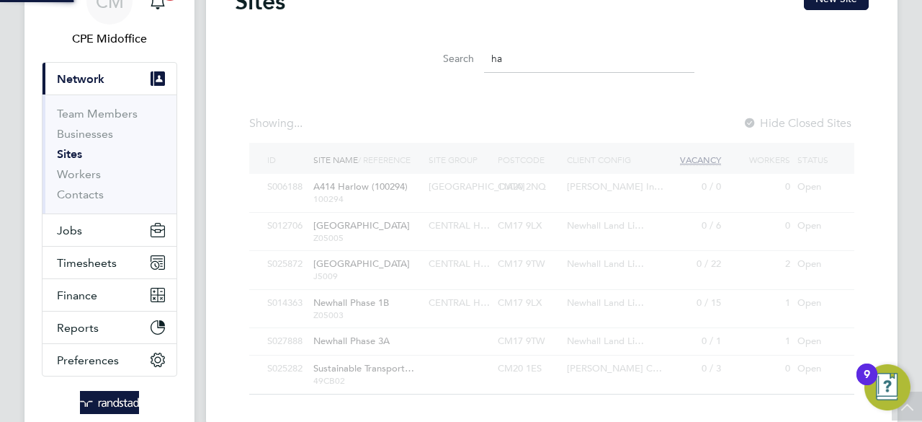
type input "h"
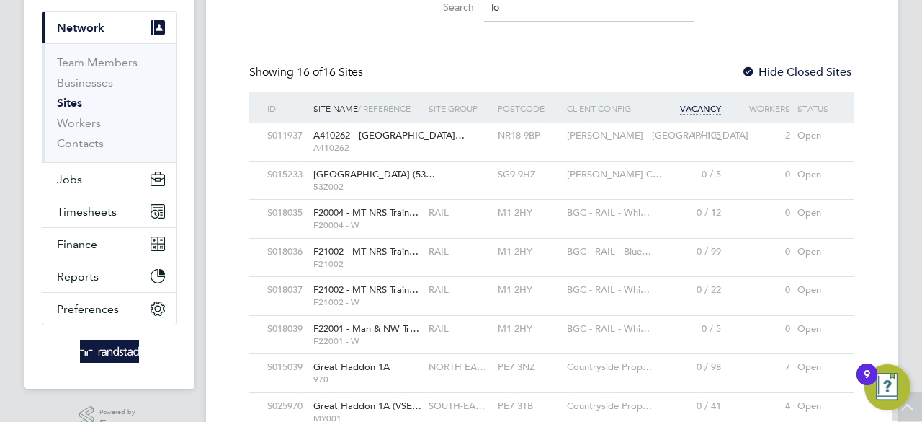
type input "l"
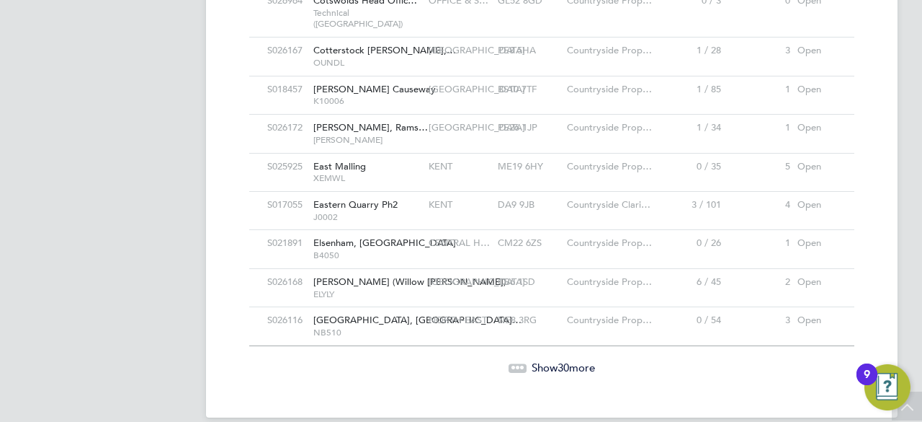
type input "countryside"
click at [551, 360] on span "Show 30 more" at bounding box center [563, 367] width 63 height 14
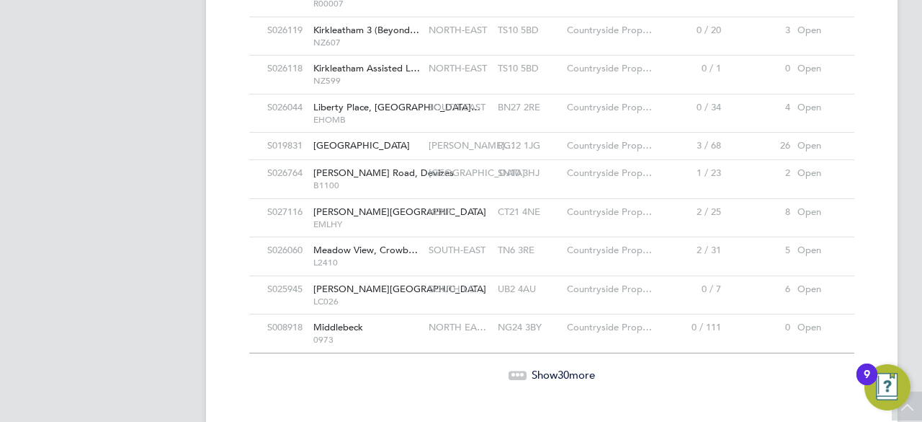
click at [548, 368] on span "Show 30 more" at bounding box center [563, 375] width 63 height 14
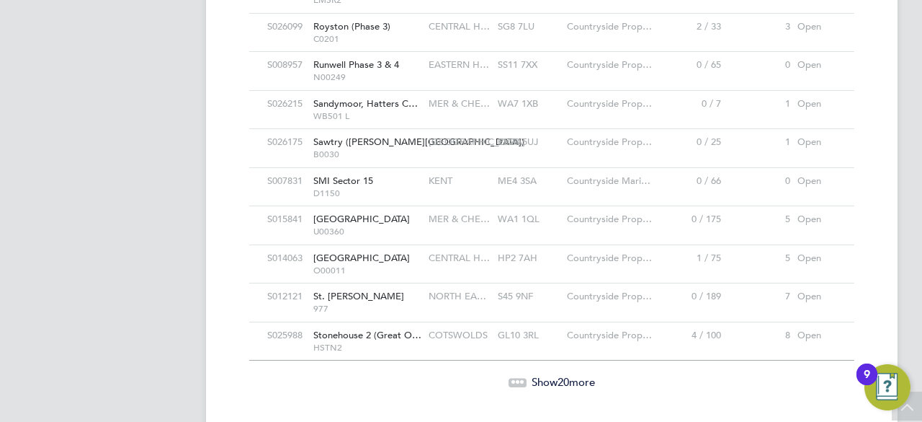
click at [550, 375] on span "Show 20 more" at bounding box center [563, 382] width 63 height 14
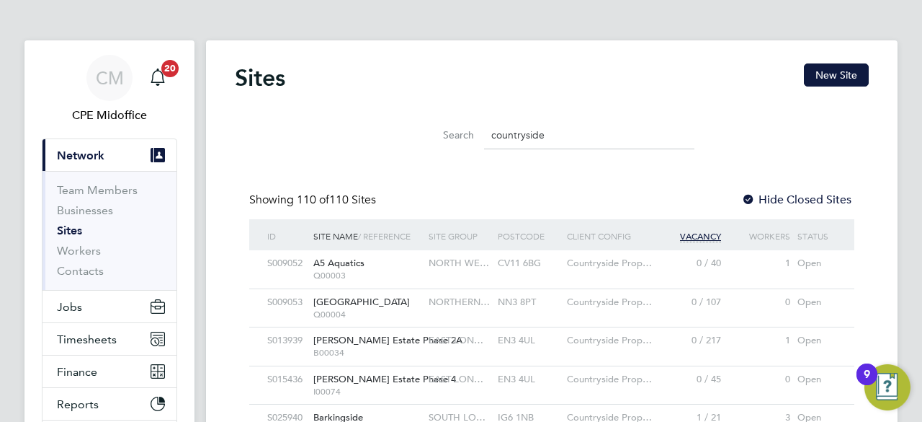
click at [517, 235] on div "Postcode" at bounding box center [528, 235] width 69 height 33
click at [709, 228] on div "Vacancy" at bounding box center [690, 235] width 69 height 33
click at [707, 239] on span "Vacancy" at bounding box center [700, 236] width 41 height 12
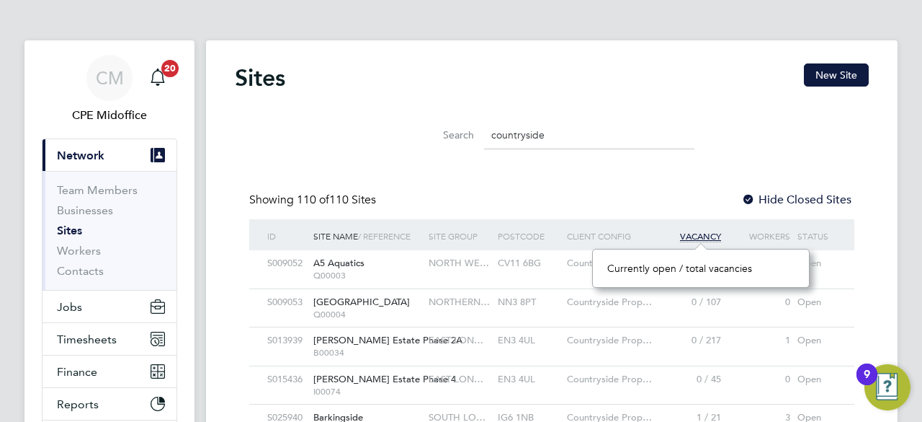
click at [520, 237] on div "Postcode" at bounding box center [528, 235] width 69 height 33
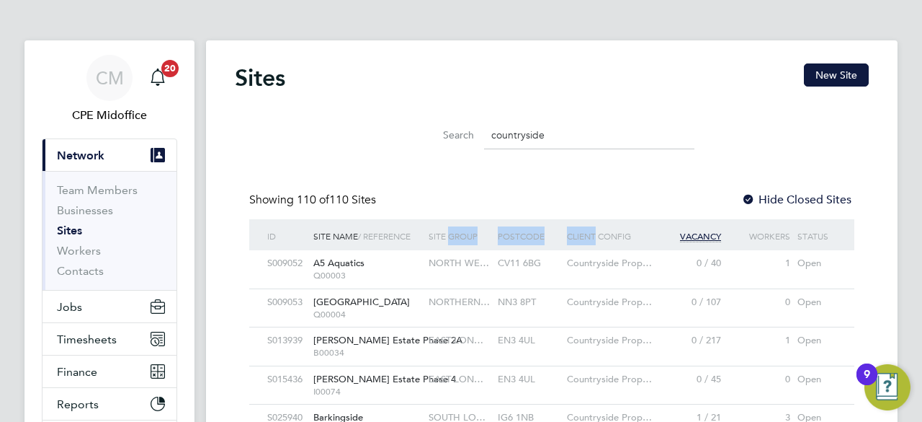
click at [520, 237] on div "Postcode" at bounding box center [528, 235] width 69 height 33
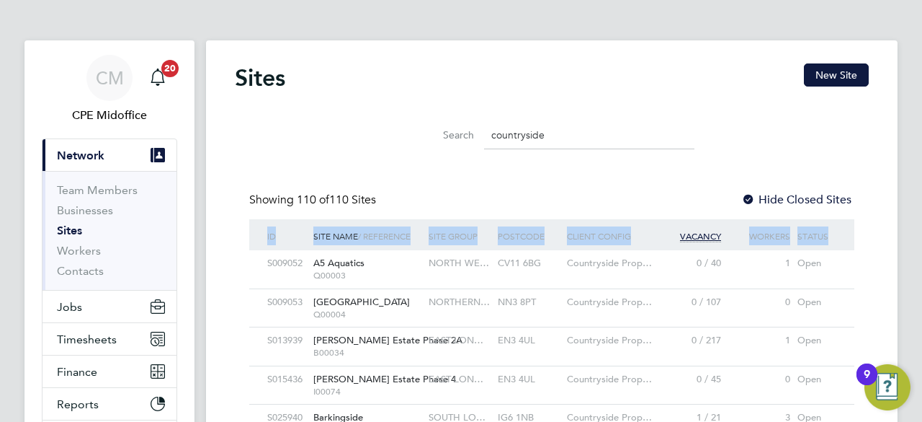
click at [520, 237] on div "Postcode" at bounding box center [528, 235] width 69 height 33
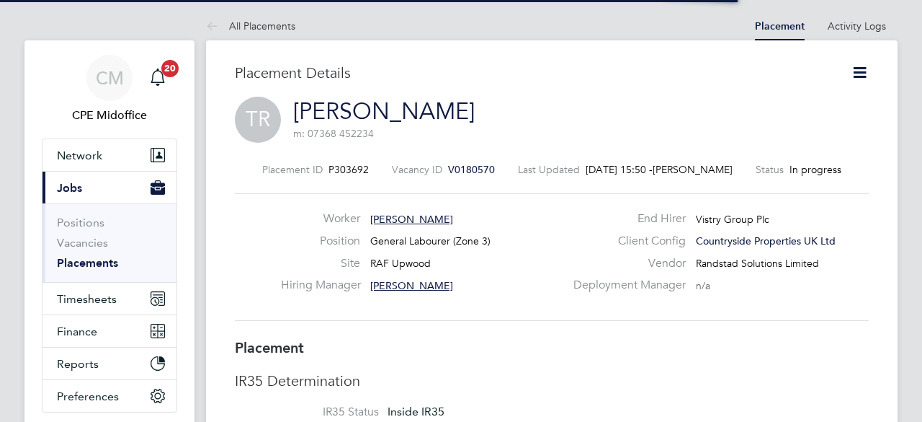
scroll to position [14, 107]
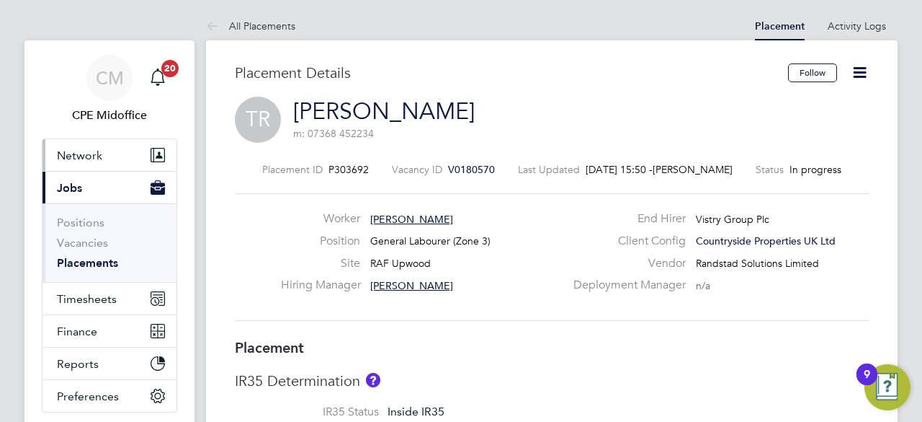
click at [97, 161] on button "Network" at bounding box center [110, 155] width 134 height 32
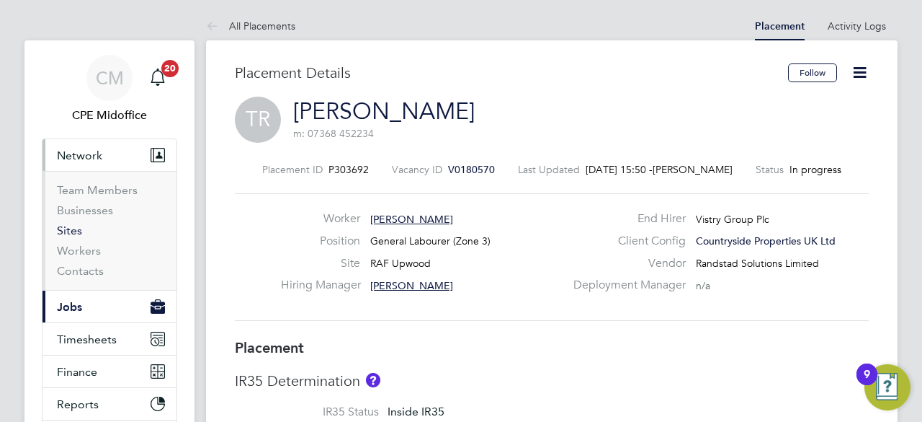
click at [72, 233] on link "Sites" at bounding box center [69, 230] width 25 height 14
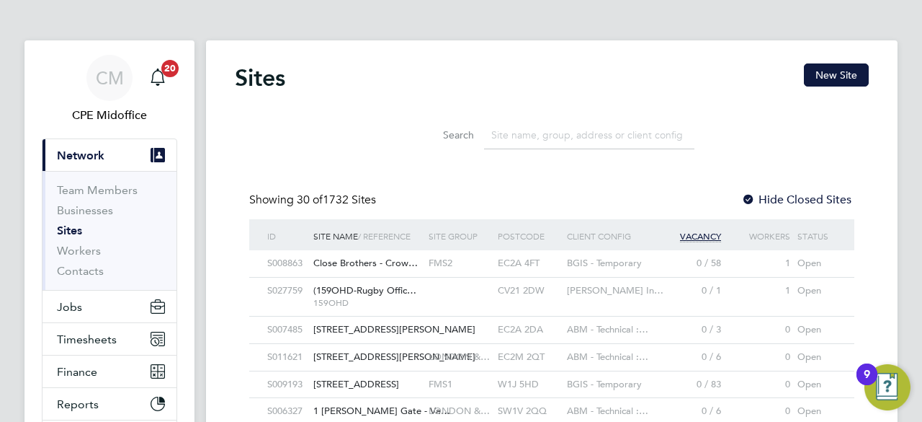
click at [558, 135] on input at bounding box center [589, 135] width 210 height 28
paste input "Vistry DATUM"
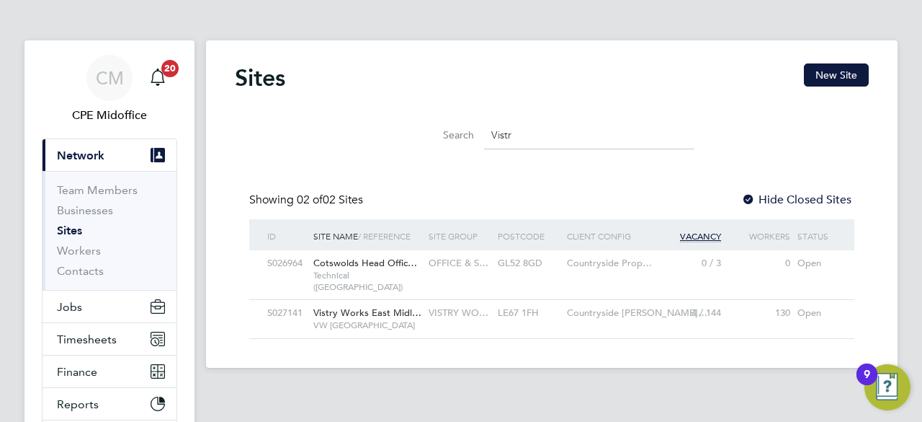
scroll to position [27, 69]
click at [527, 137] on input "Vistr" at bounding box center [589, 135] width 210 height 28
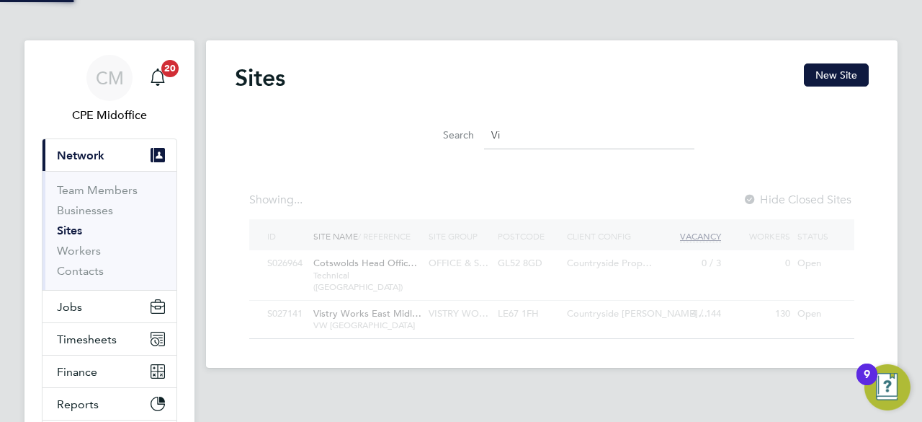
type input "V"
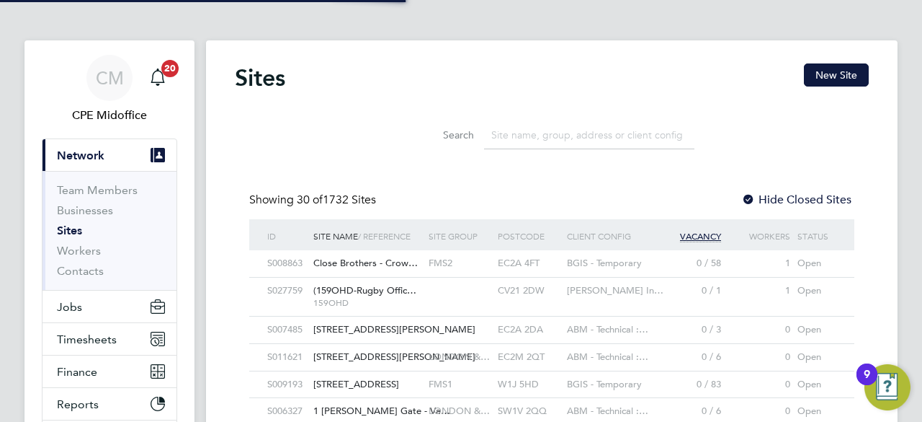
scroll to position [7, 7]
click at [527, 137] on input at bounding box center [589, 135] width 210 height 28
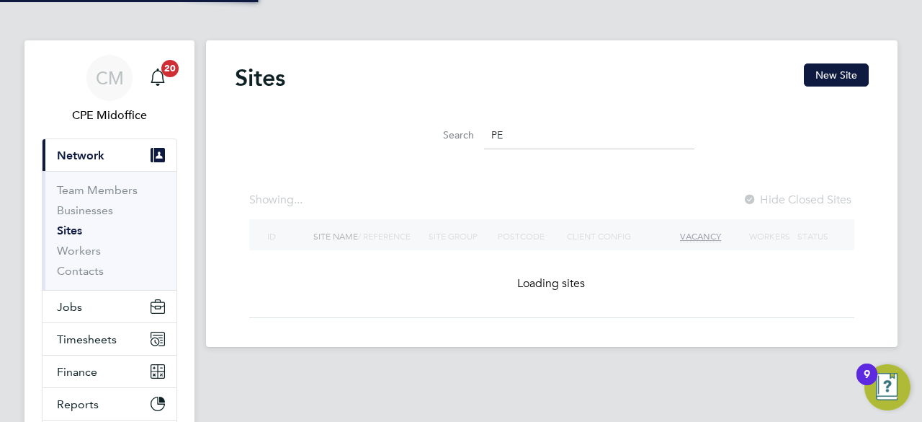
type input "P"
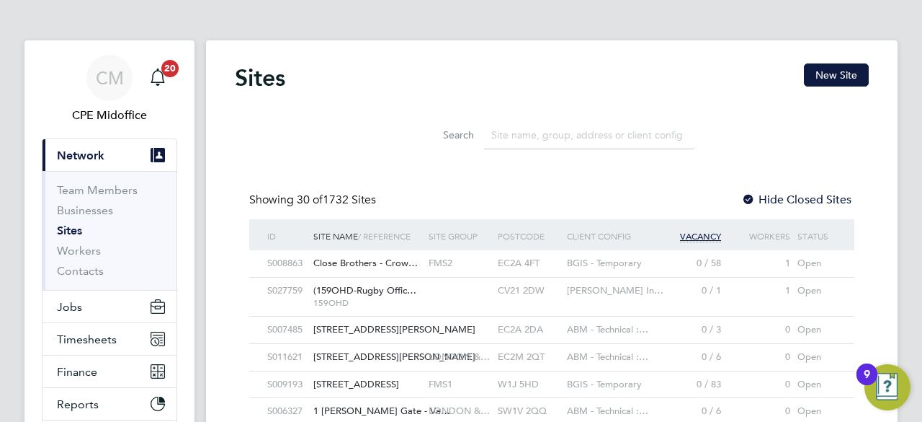
scroll to position [27, 69]
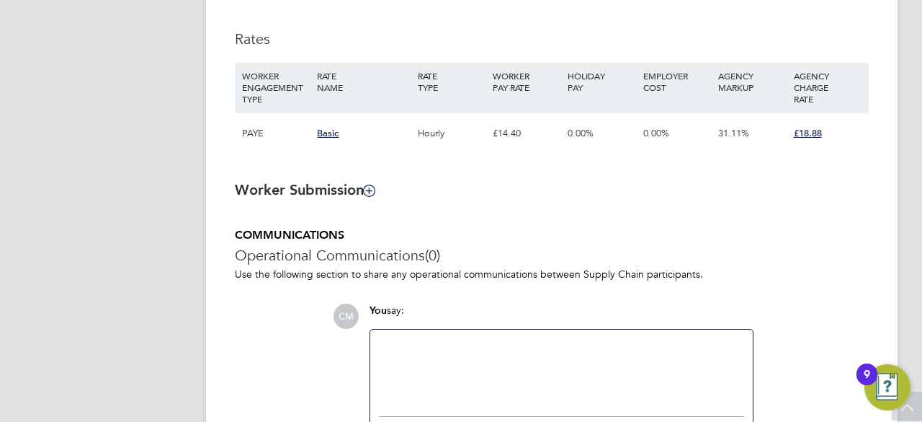
scroll to position [986, 0]
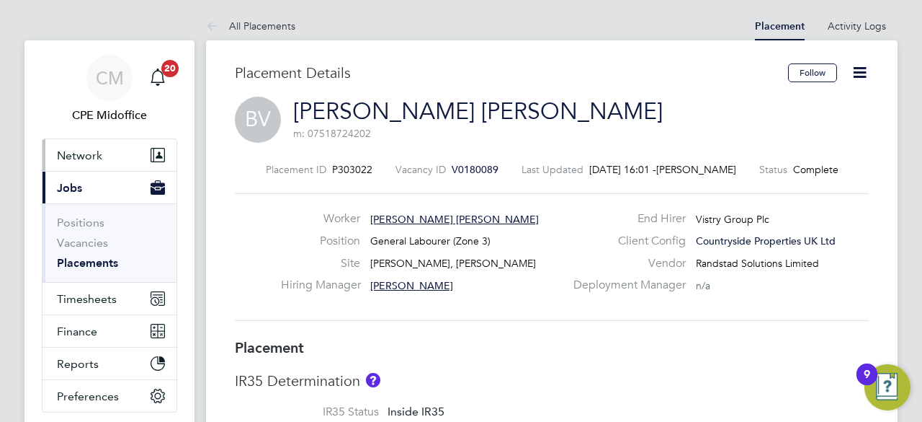
click at [85, 151] on span "Network" at bounding box center [79, 155] width 45 height 14
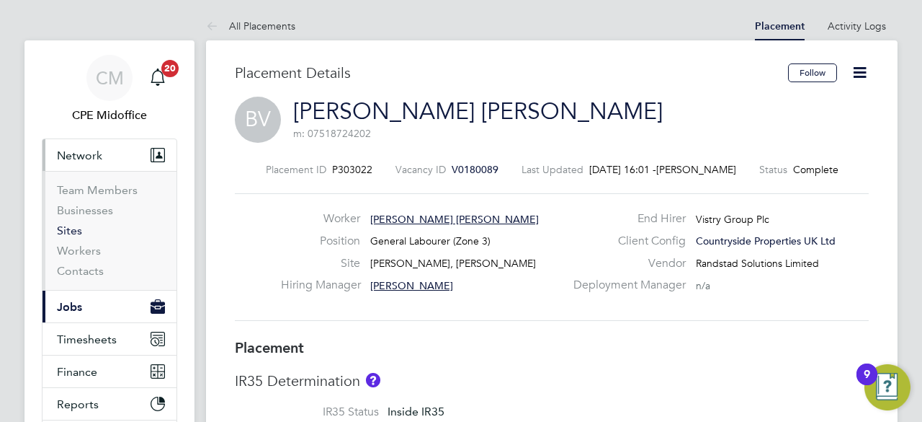
click at [71, 227] on link "Sites" at bounding box center [69, 230] width 25 height 14
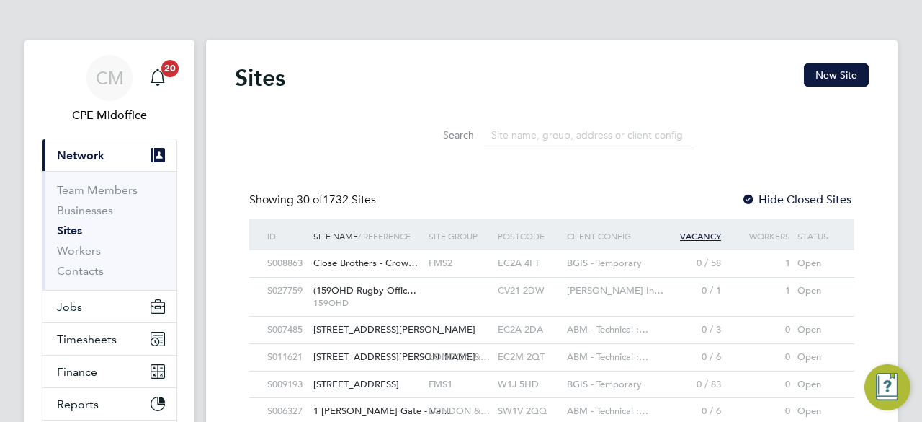
click at [507, 138] on input at bounding box center [589, 135] width 210 height 28
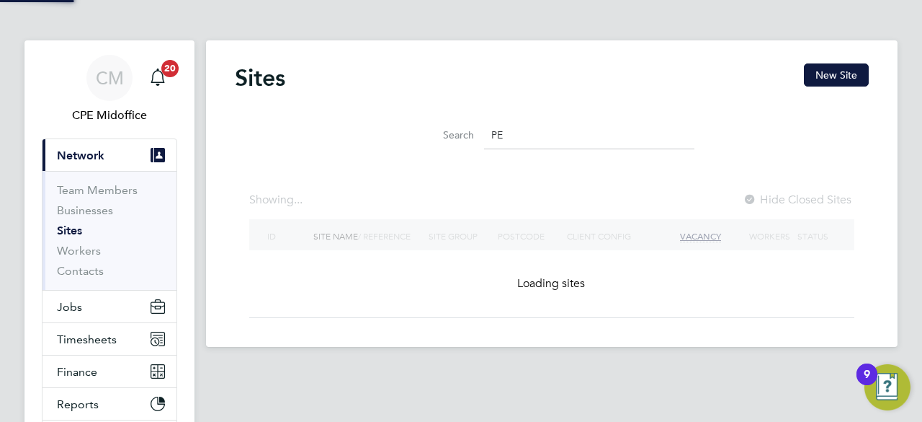
type input "P"
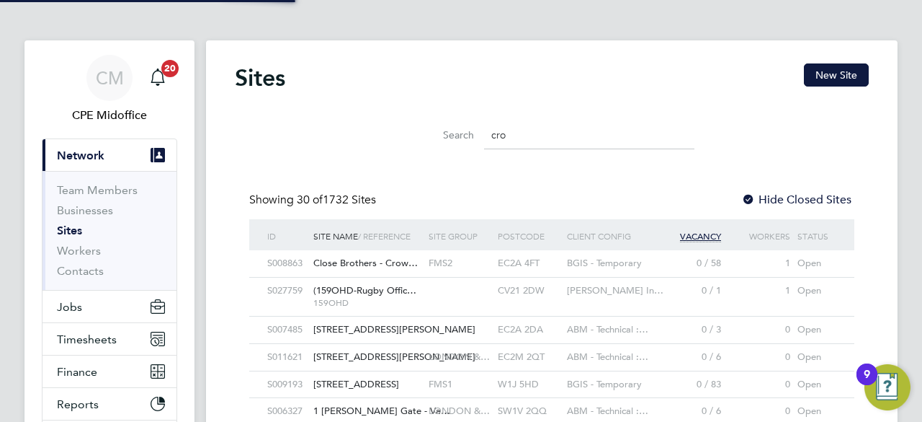
scroll to position [27, 69]
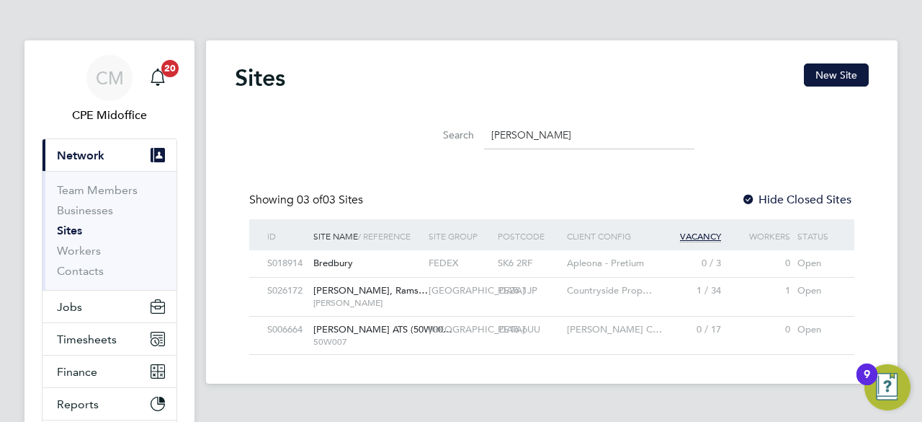
type input "cromwell"
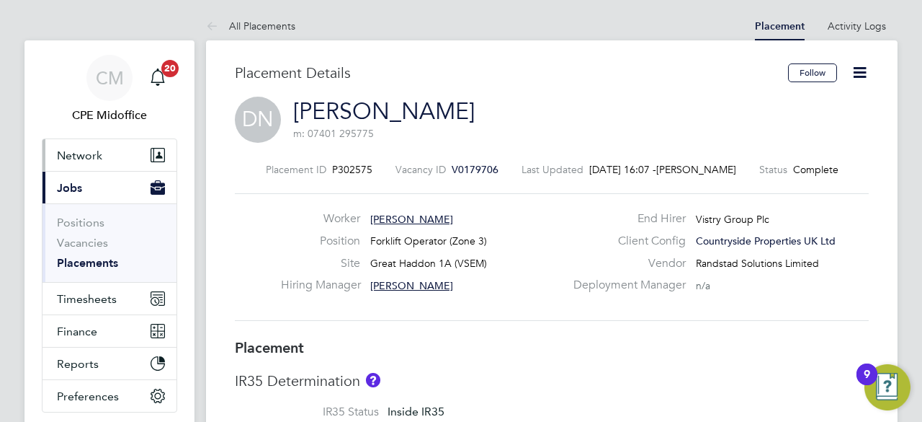
click at [84, 153] on span "Network" at bounding box center [79, 155] width 45 height 14
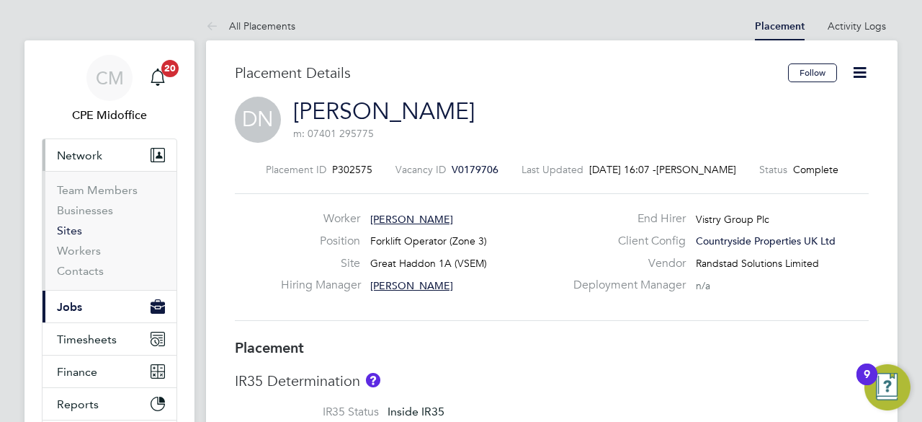
click at [75, 231] on link "Sites" at bounding box center [69, 230] width 25 height 14
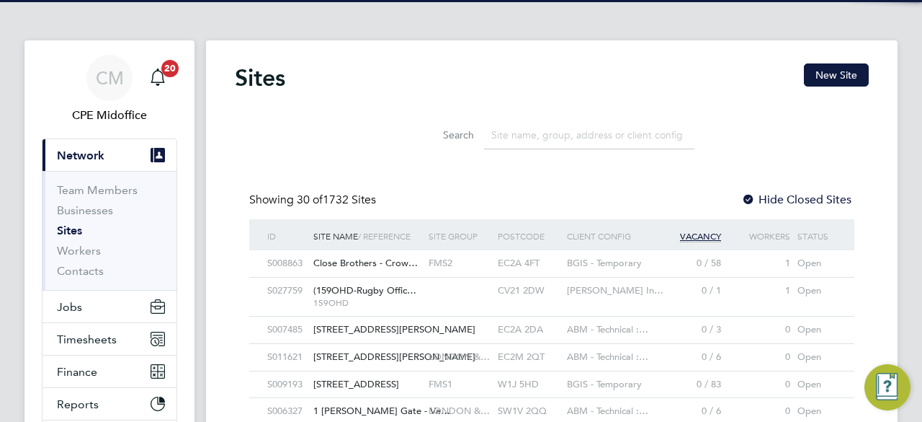
scroll to position [27, 69]
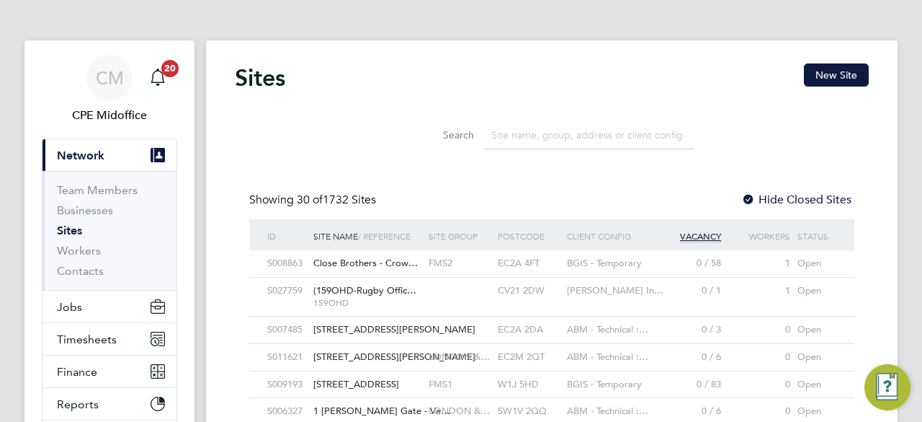
click at [532, 115] on li "Search" at bounding box center [551, 135] width 321 height 43
click at [522, 125] on input at bounding box center [589, 135] width 210 height 28
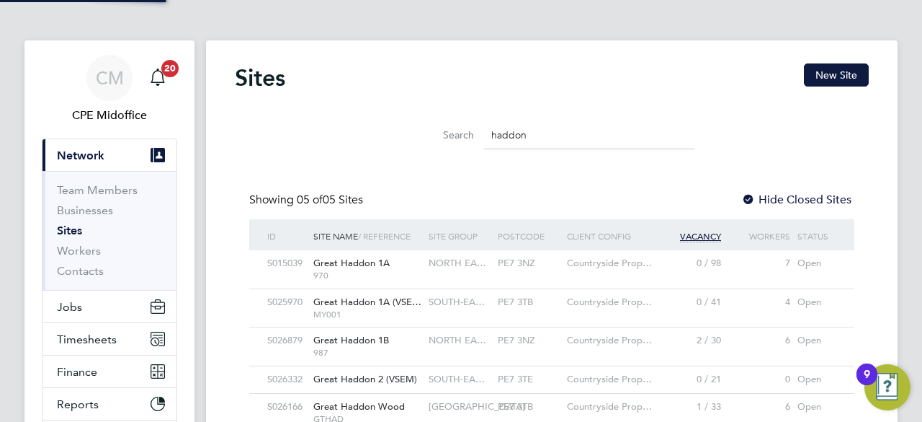
type input "haddon"
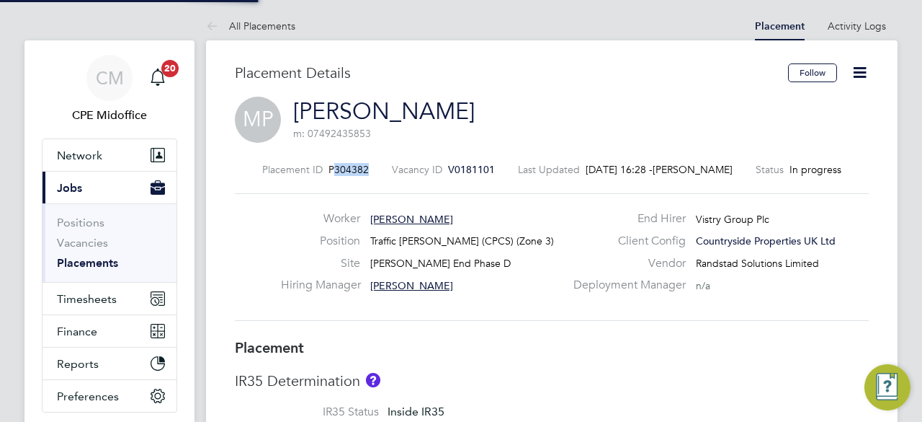
drag, startPoint x: 339, startPoint y: 168, endPoint x: 376, endPoint y: 171, distance: 37.6
click at [376, 171] on div "Placement ID P304382 Vacancy ID V0181101 Last Updated [DATE] 16:28 - Hela [PERS…" at bounding box center [552, 169] width 634 height 13
copy span "304382"
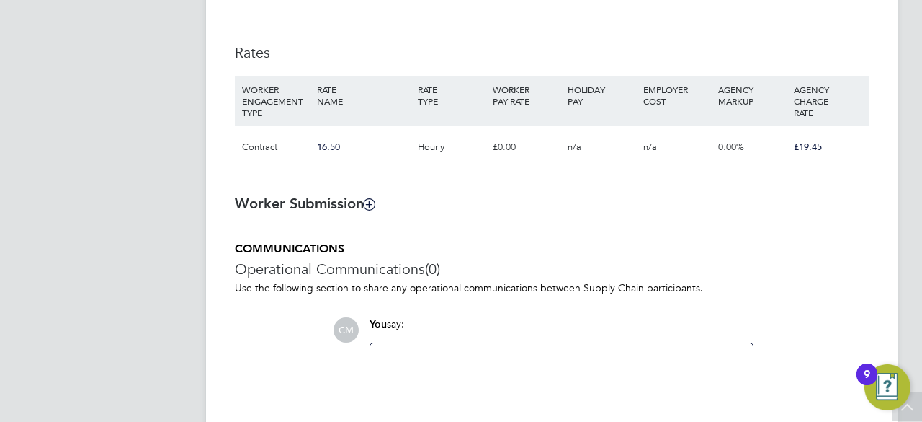
scroll to position [990, 0]
drag, startPoint x: 482, startPoint y: 109, endPoint x: 534, endPoint y: 106, distance: 52.0
click at [534, 106] on div "WORKER ENGAGEMENT TYPE RATE NAME RATE TYPE WORKER PAY RATE HOLIDAY PAY EMPLOYER…" at bounding box center [552, 100] width 634 height 49
click at [534, 106] on div "WORKER PAY RATE" at bounding box center [526, 94] width 75 height 37
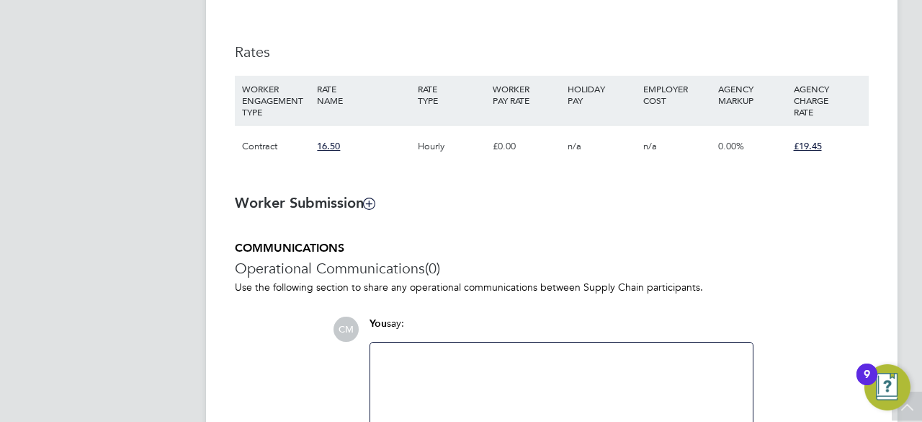
click at [504, 147] on div "£0.00" at bounding box center [526, 146] width 75 height 42
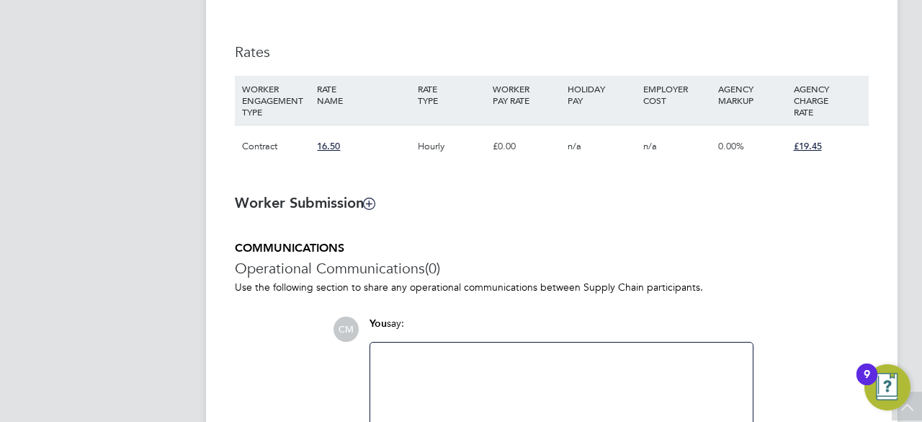
click at [556, 247] on h5 "COMMUNICATIONS" at bounding box center [552, 248] width 634 height 15
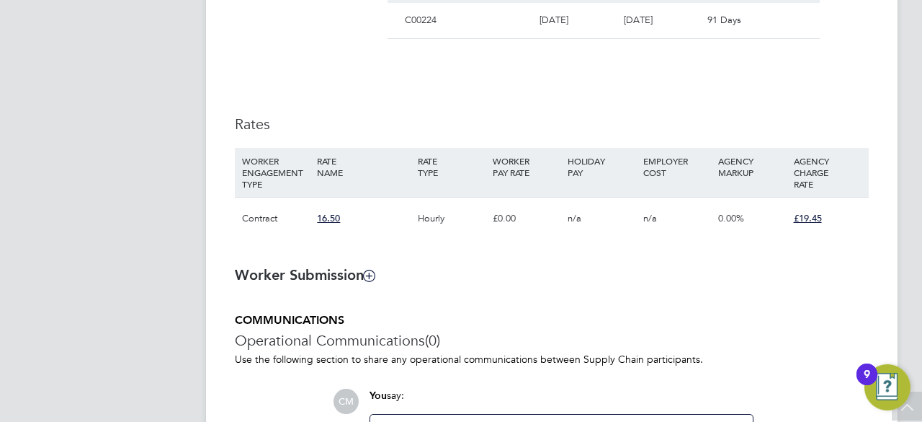
click at [357, 221] on div "16.50" at bounding box center [363, 218] width 100 height 42
drag, startPoint x: 357, startPoint y: 221, endPoint x: 322, endPoint y: 215, distance: 35.7
click at [322, 215] on div "16.50" at bounding box center [363, 218] width 100 height 42
